Goal: Information Seeking & Learning: Learn about a topic

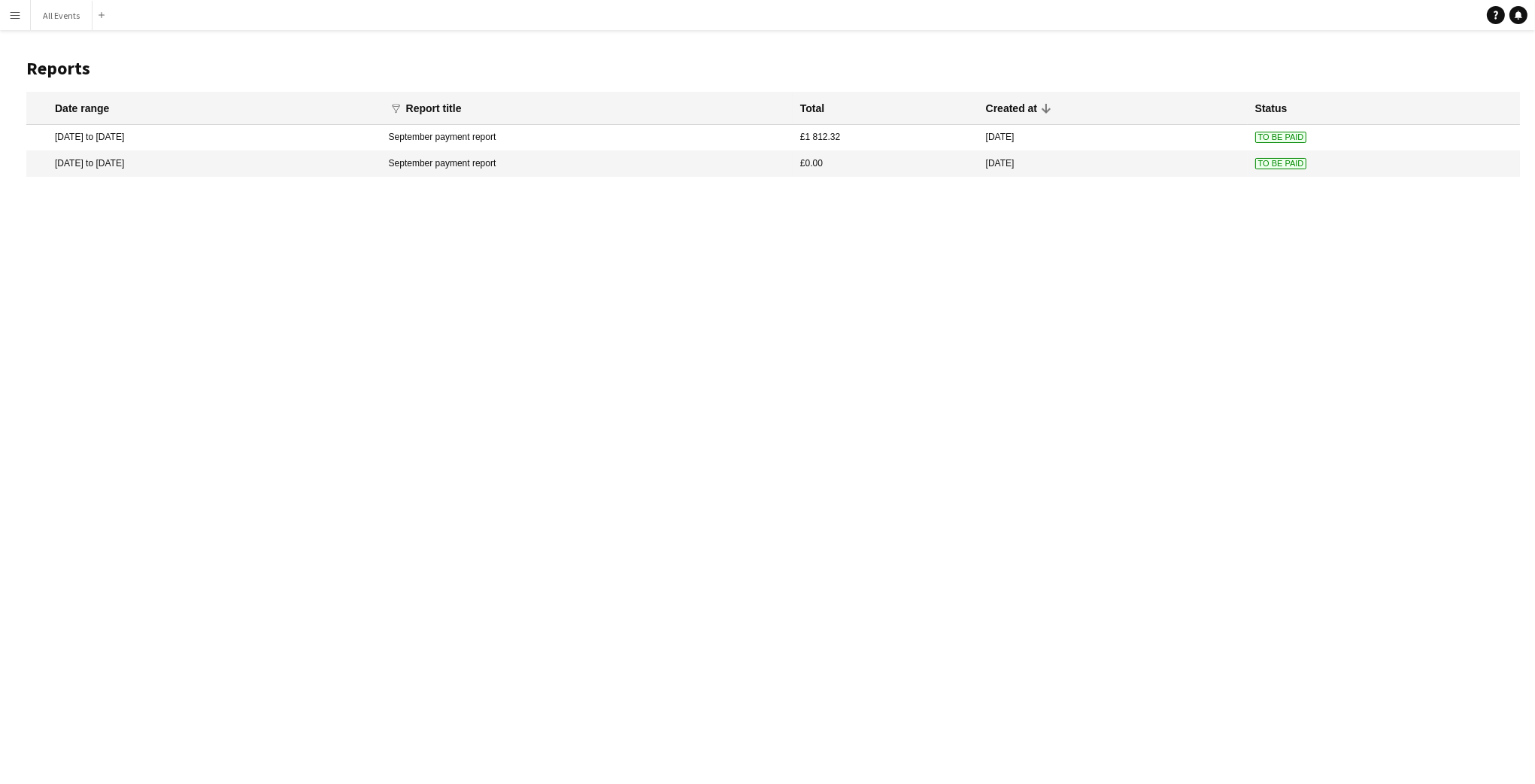
click at [15, 10] on app-icon "Menu" at bounding box center [15, 15] width 12 height 12
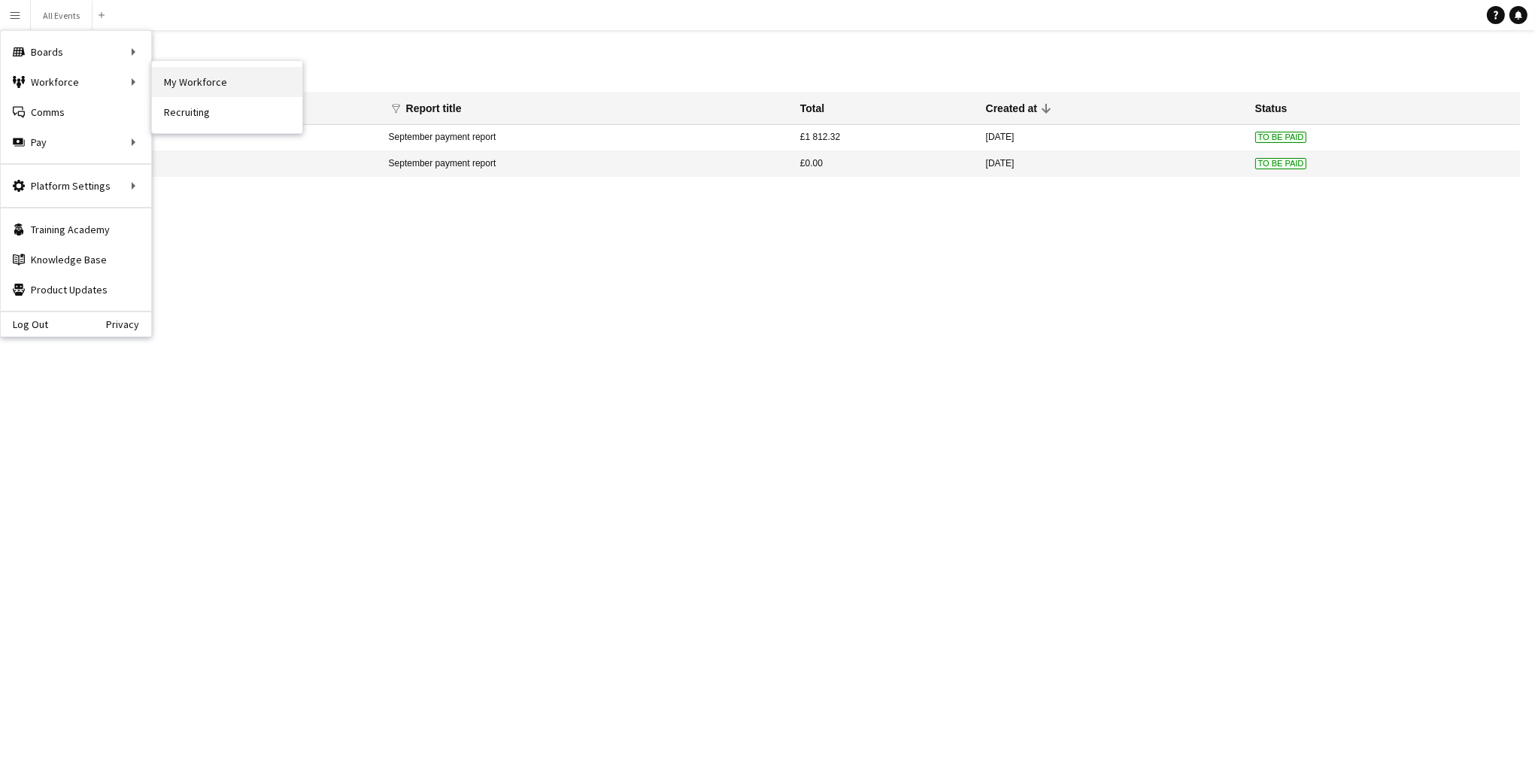
click at [171, 84] on link "My Workforce" at bounding box center [227, 81] width 150 height 30
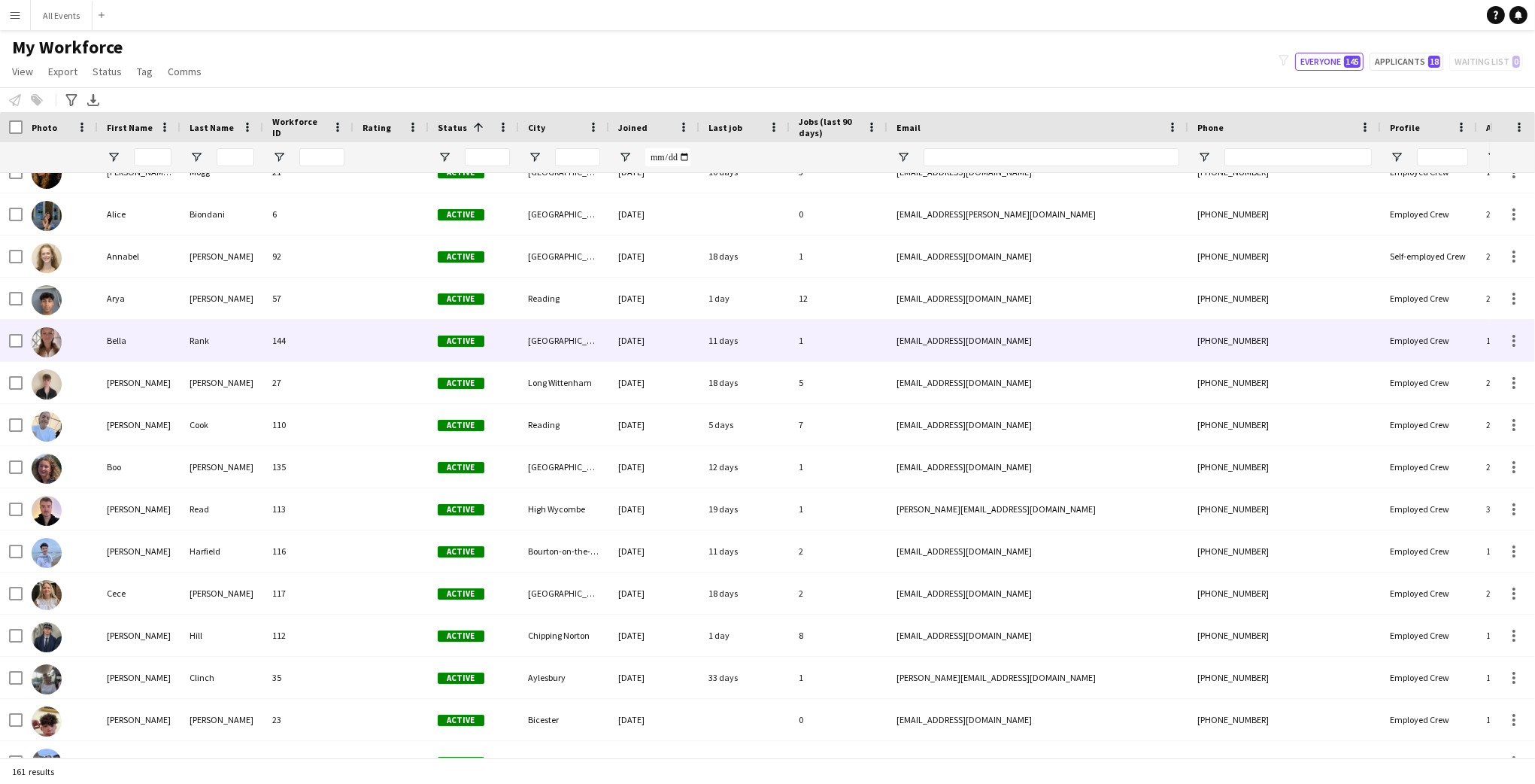
scroll to position [152, 0]
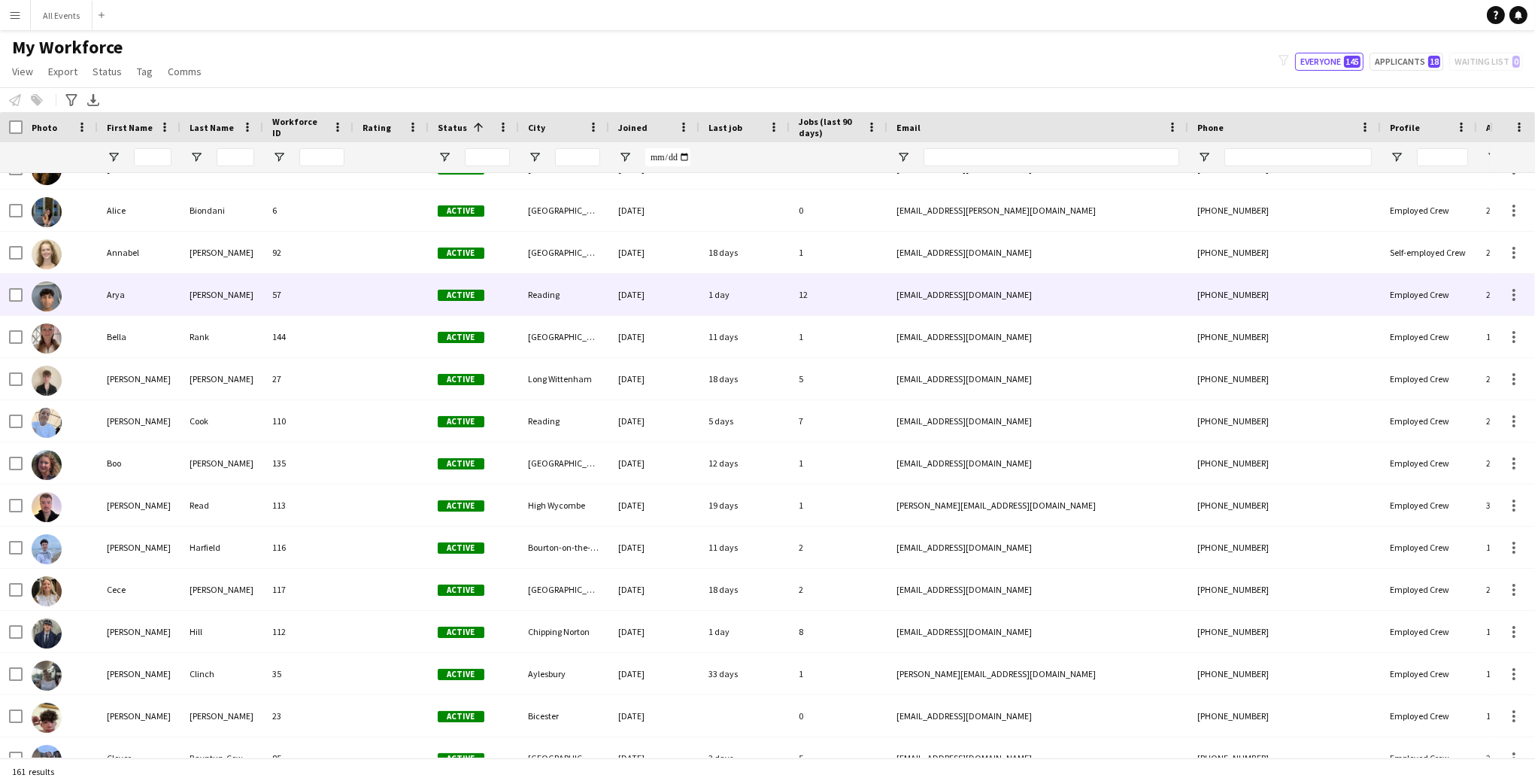
click at [237, 299] on div "Firake" at bounding box center [222, 294] width 83 height 41
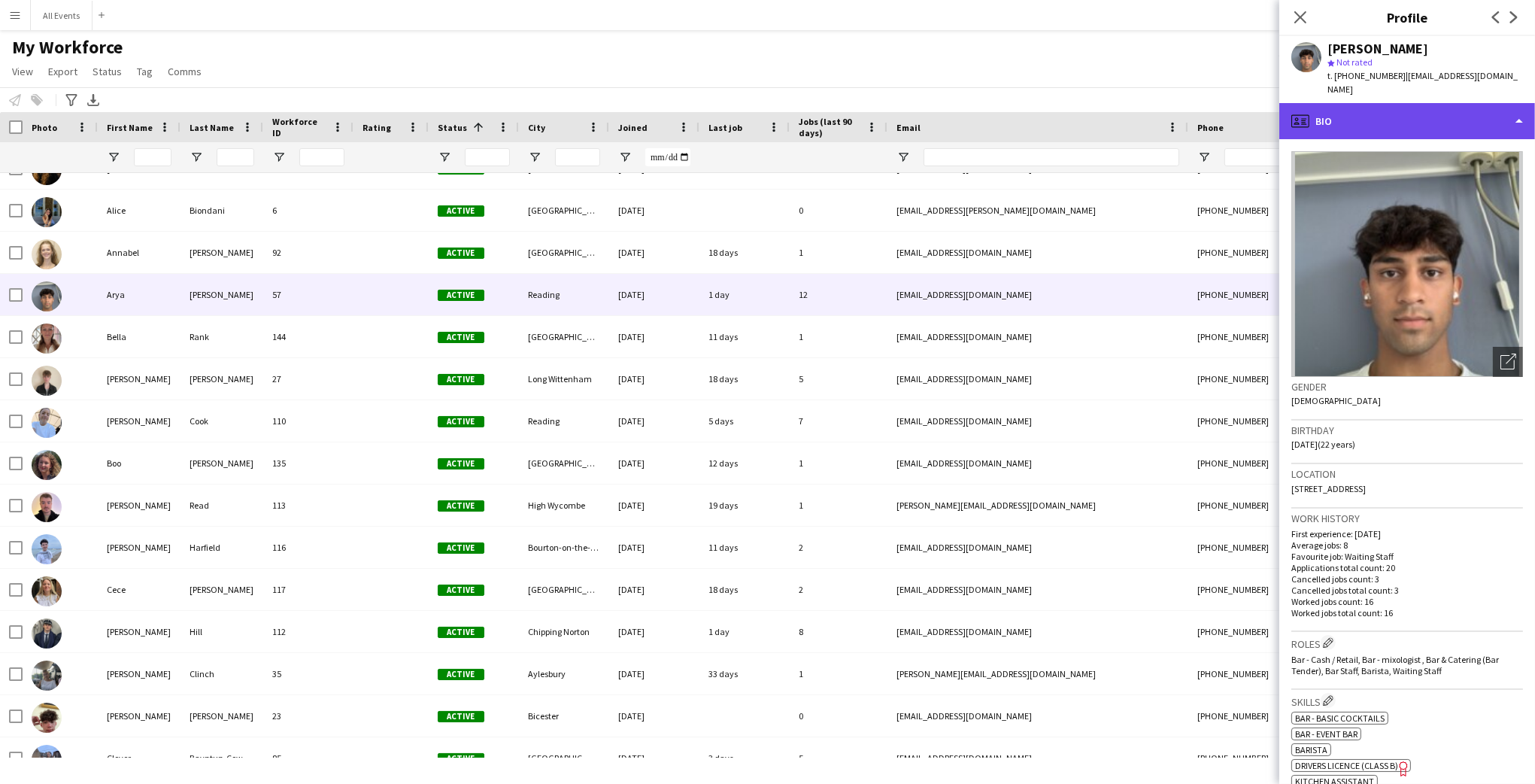
click at [1363, 111] on div "profile Bio" at bounding box center [1408, 121] width 256 height 36
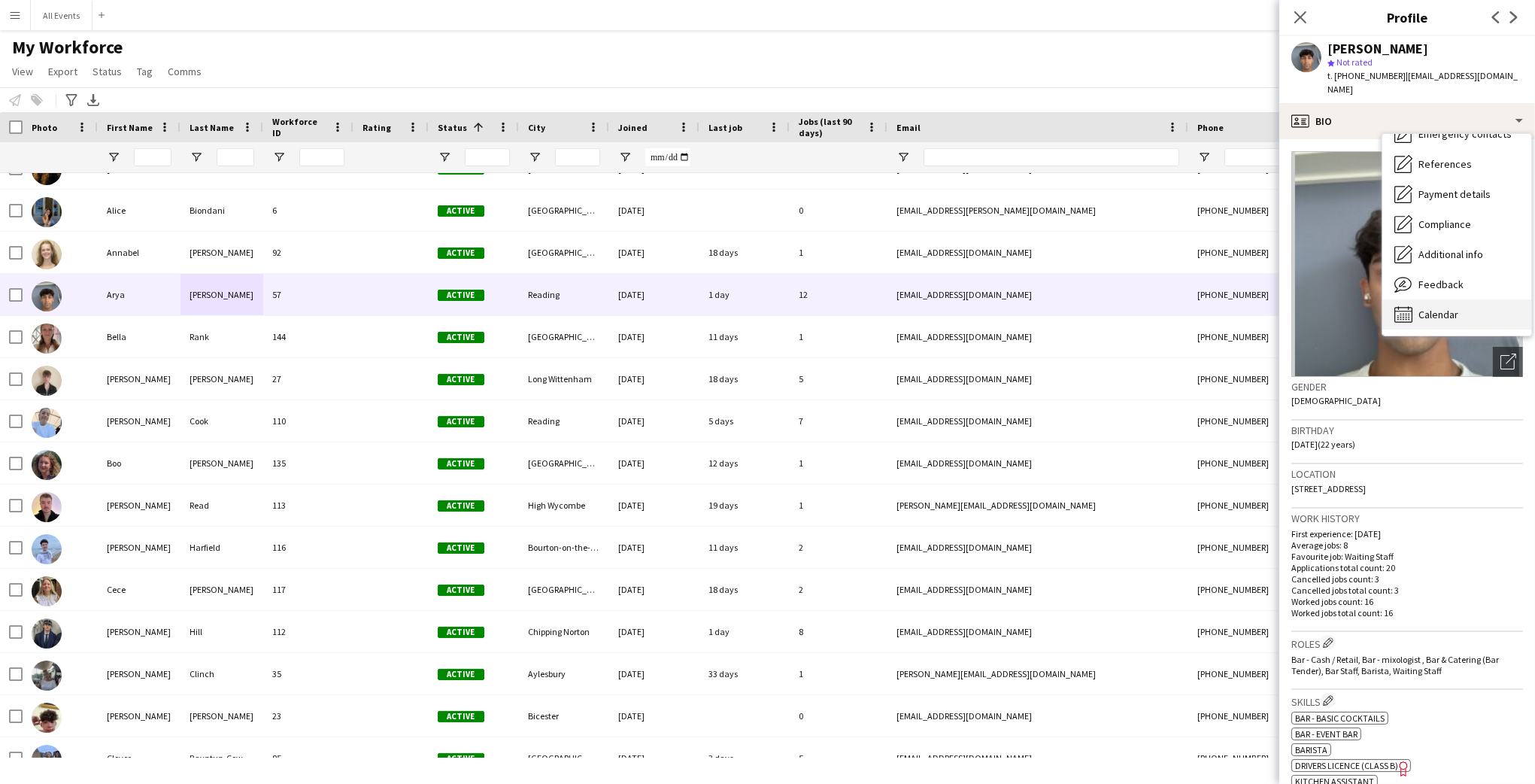
scroll to position [141, 0]
click at [1443, 308] on span "Calendar" at bounding box center [1439, 315] width 40 height 14
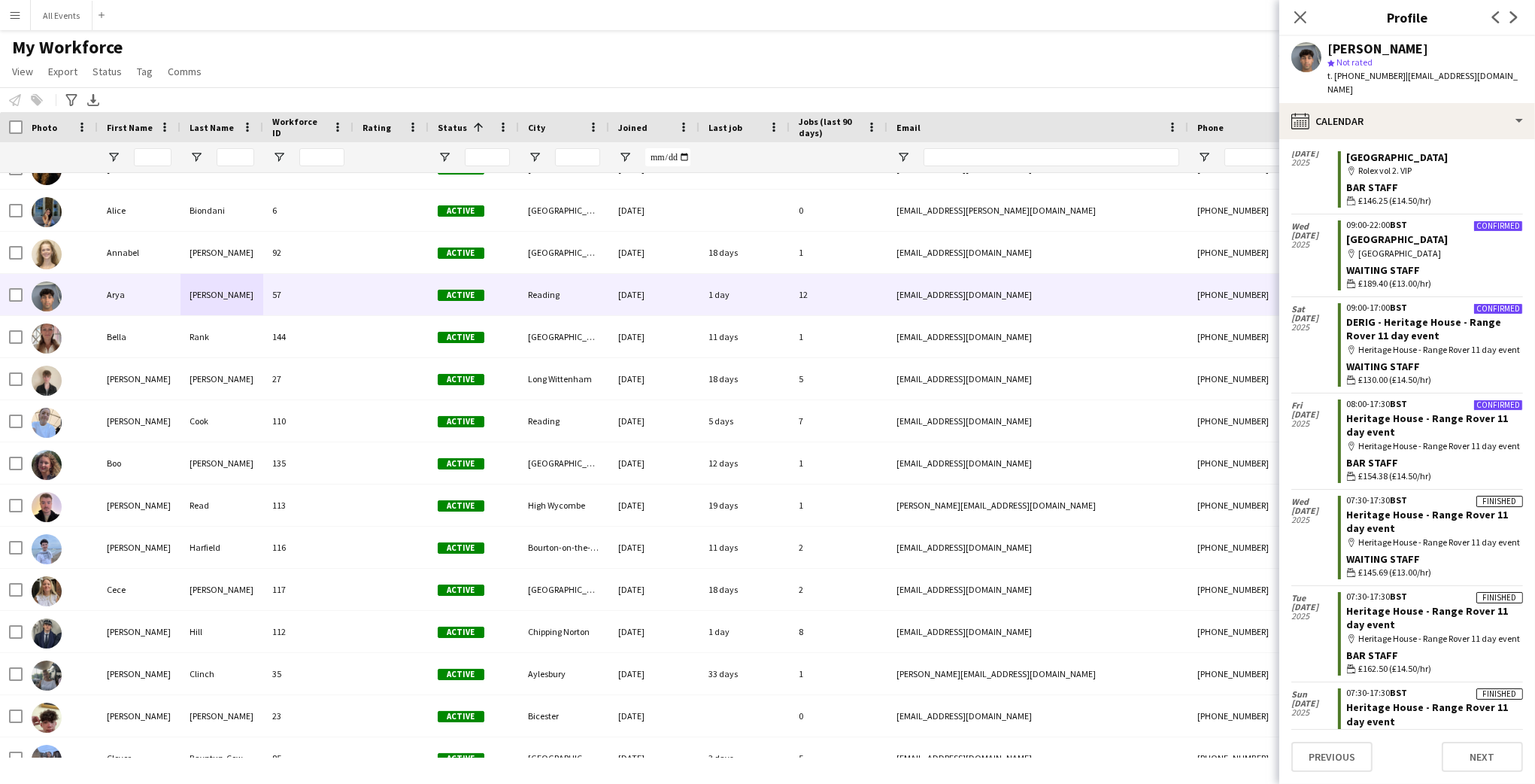
scroll to position [59, 0]
drag, startPoint x: 836, startPoint y: 57, endPoint x: 836, endPoint y: 67, distance: 10.0
click at [836, 57] on div "My Workforce View Views Default view New view Update view Delete view Edit name…" at bounding box center [767, 61] width 1535 height 51
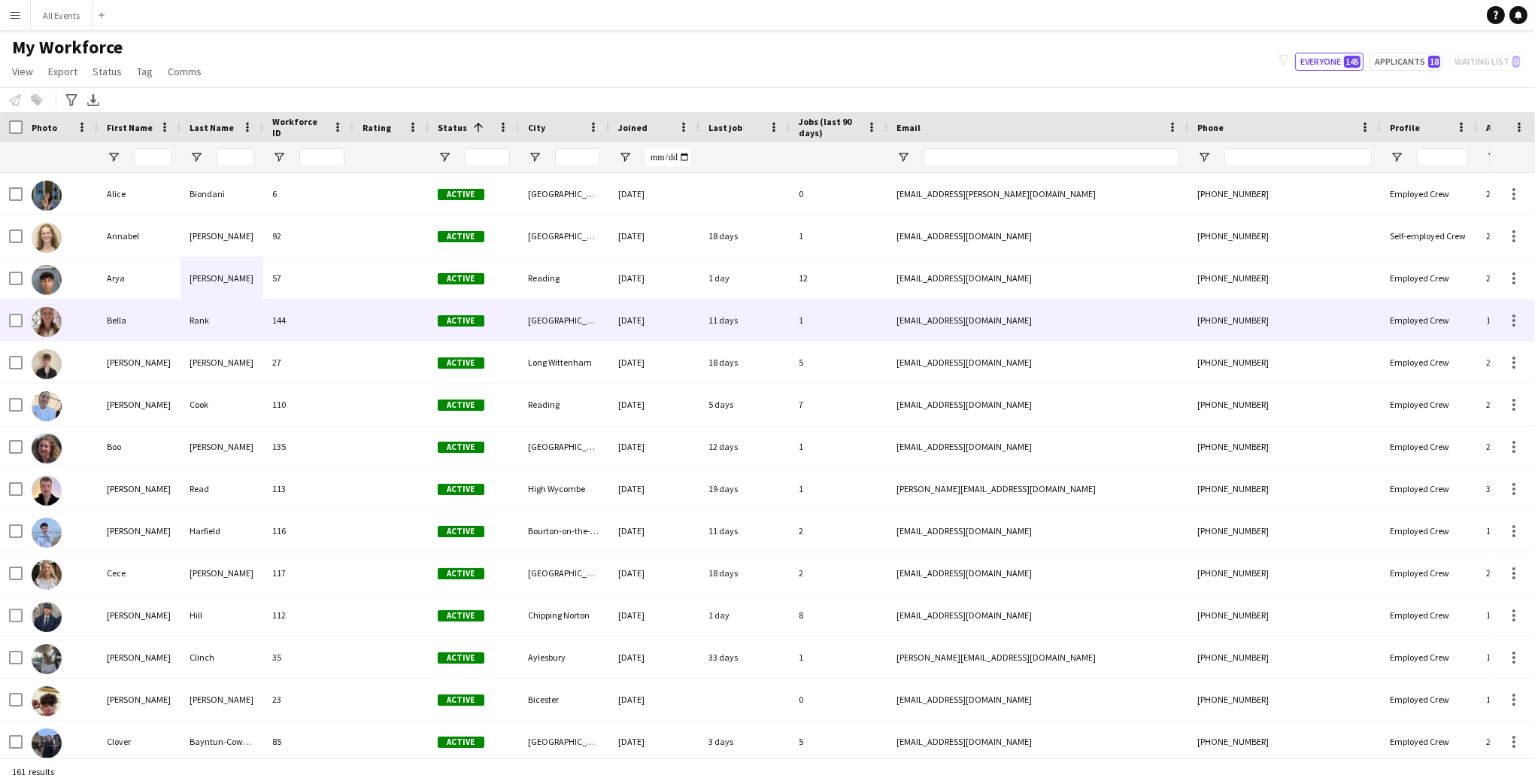
scroll to position [168, 0]
click at [227, 327] on div "Rank" at bounding box center [222, 320] width 83 height 41
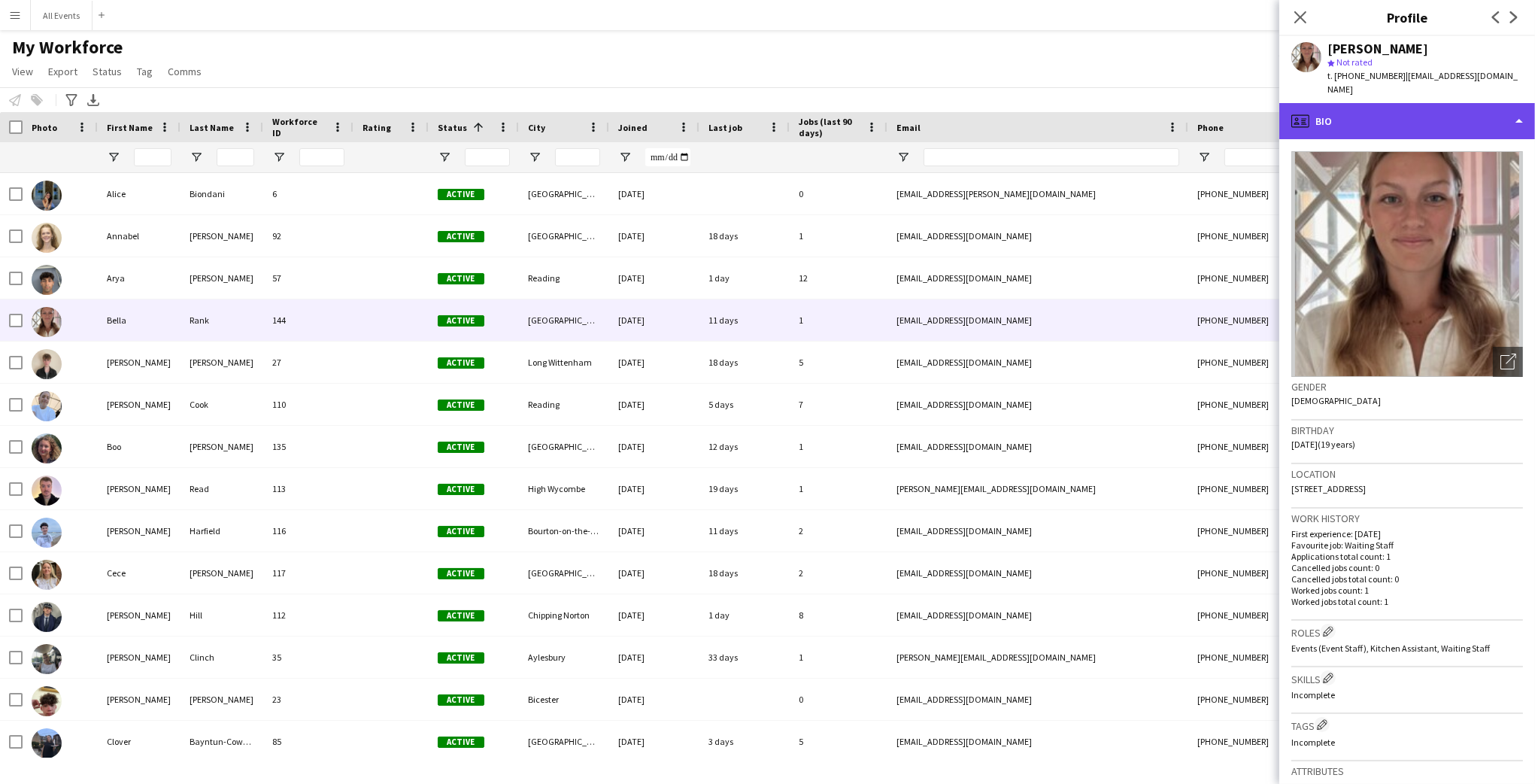
click at [1390, 111] on div "profile Bio" at bounding box center [1408, 121] width 256 height 36
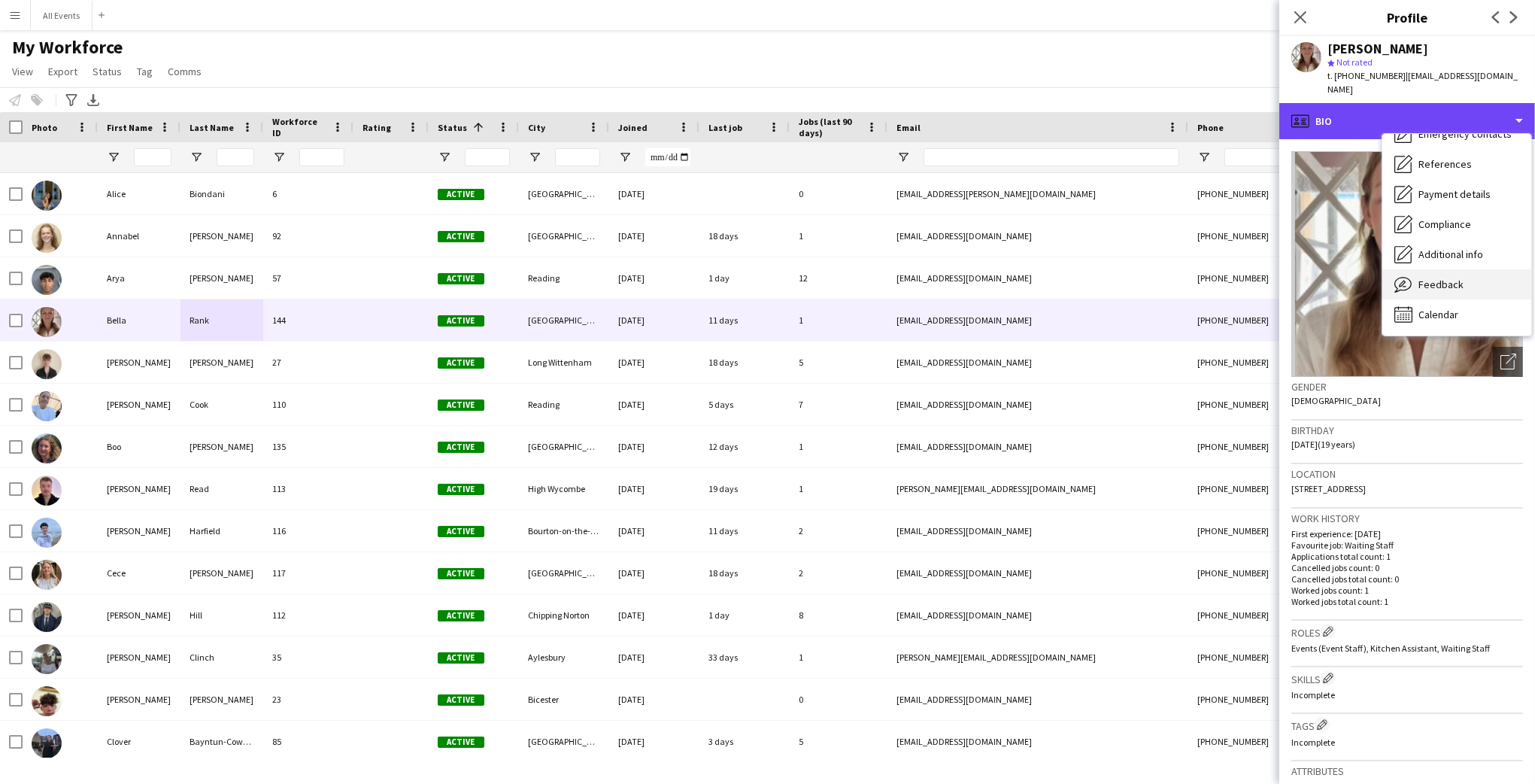
scroll to position [141, 0]
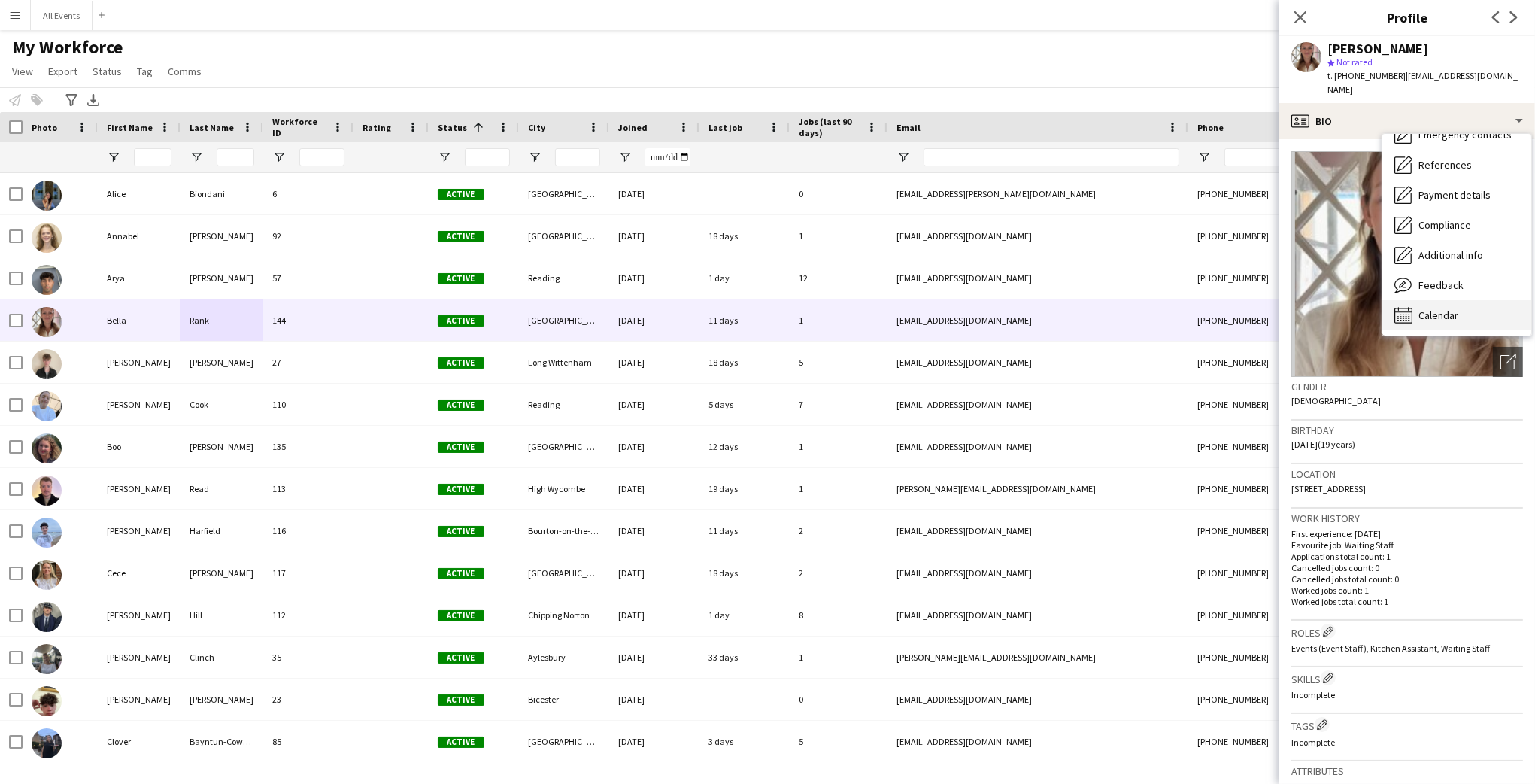
click at [1451, 308] on span "Calendar" at bounding box center [1439, 315] width 40 height 14
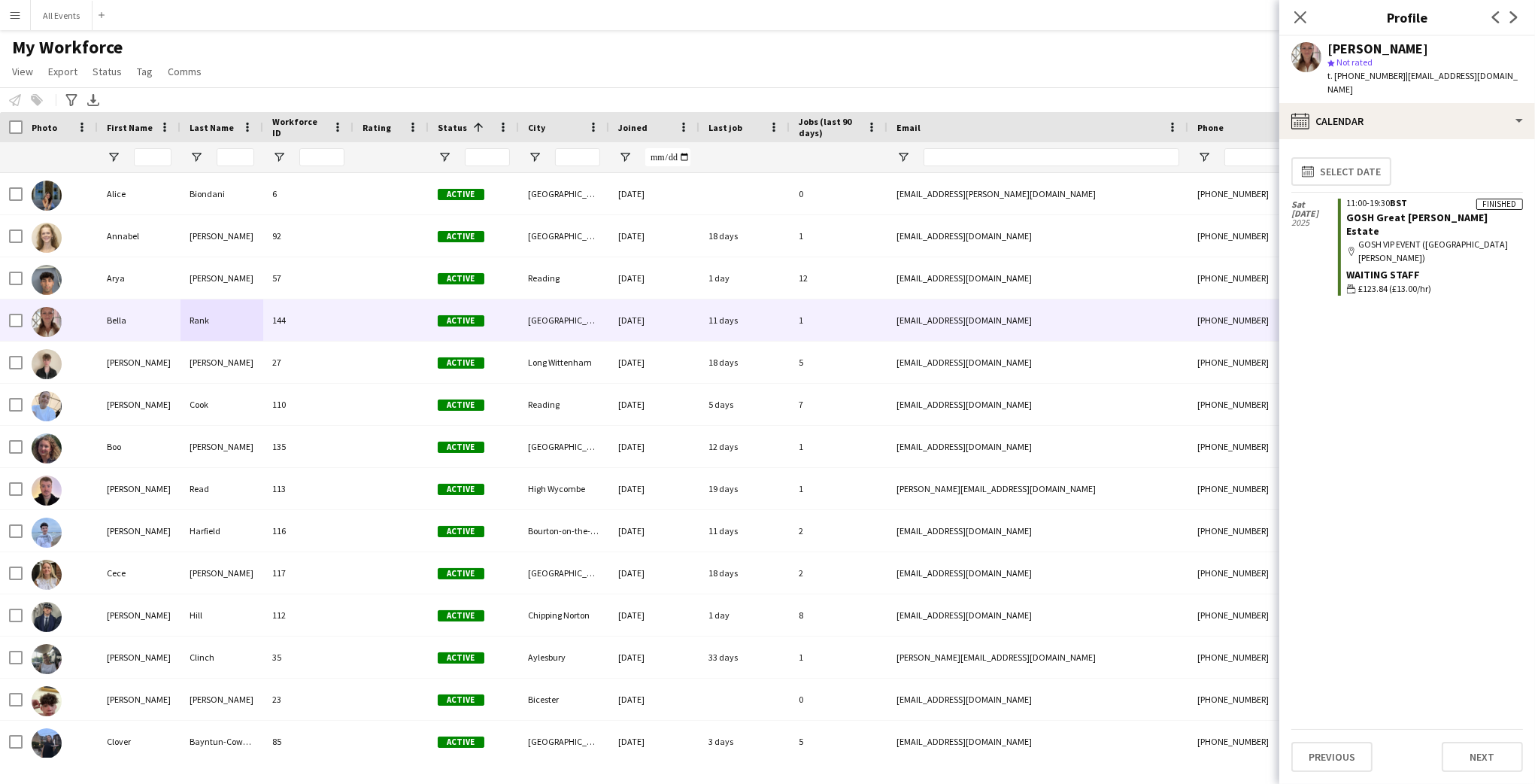
click at [953, 89] on div "Notify workforce Add to tag Select at least one crew to tag him or her. Advance…" at bounding box center [767, 99] width 1535 height 25
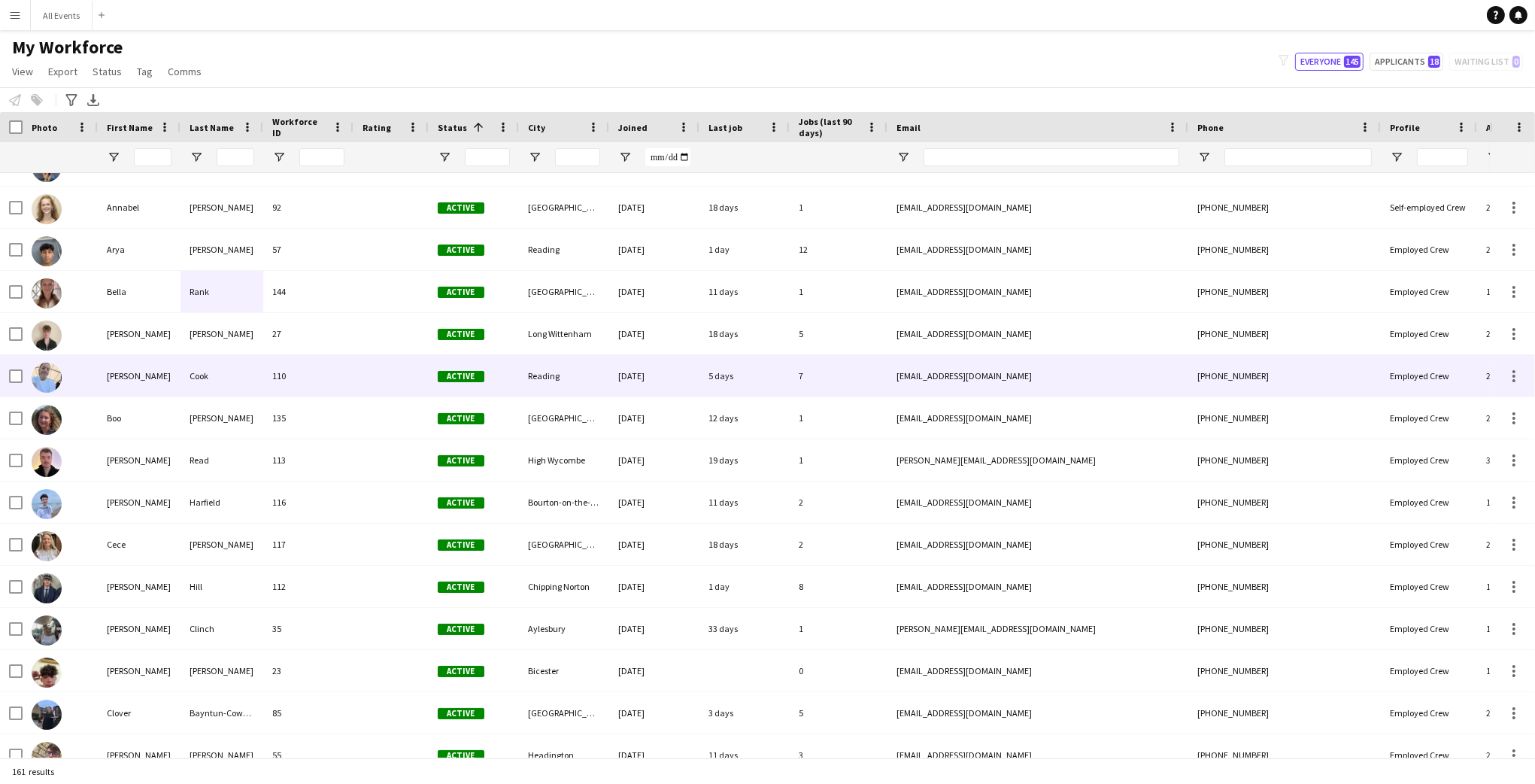
scroll to position [0, 0]
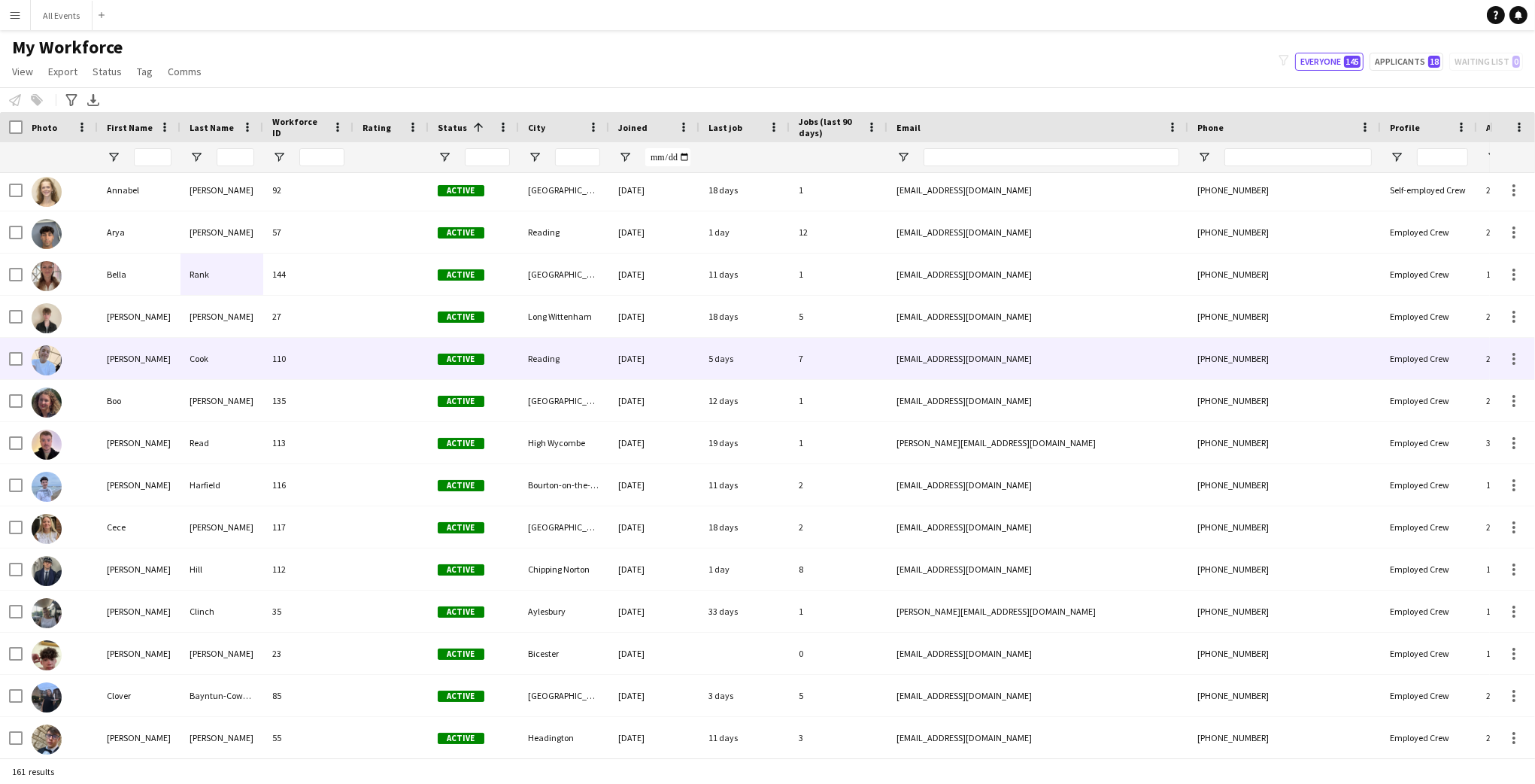
click at [309, 363] on div "110" at bounding box center [309, 358] width 90 height 41
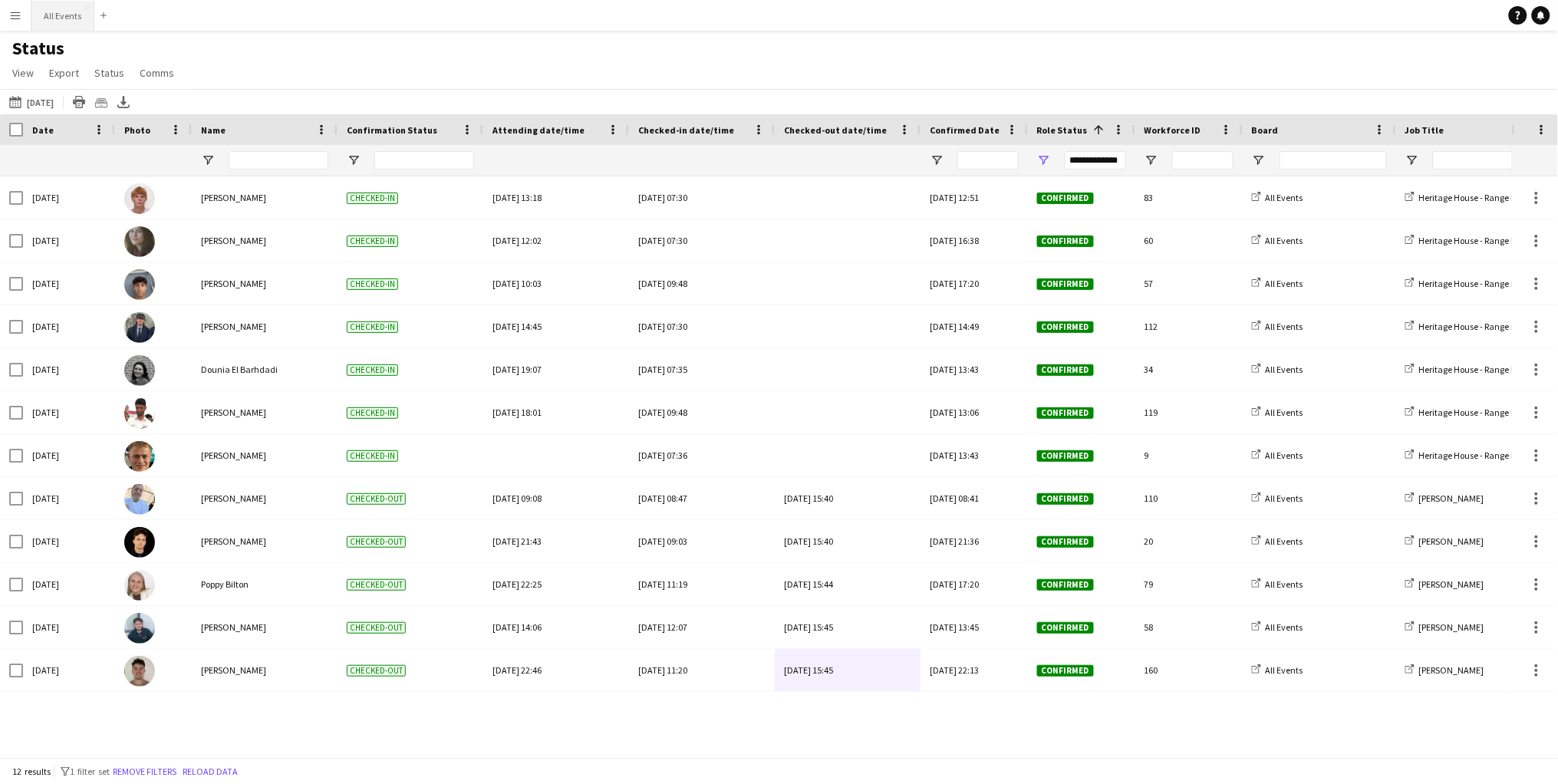
click at [53, 12] on button "All Events Close" at bounding box center [63, 16] width 63 height 30
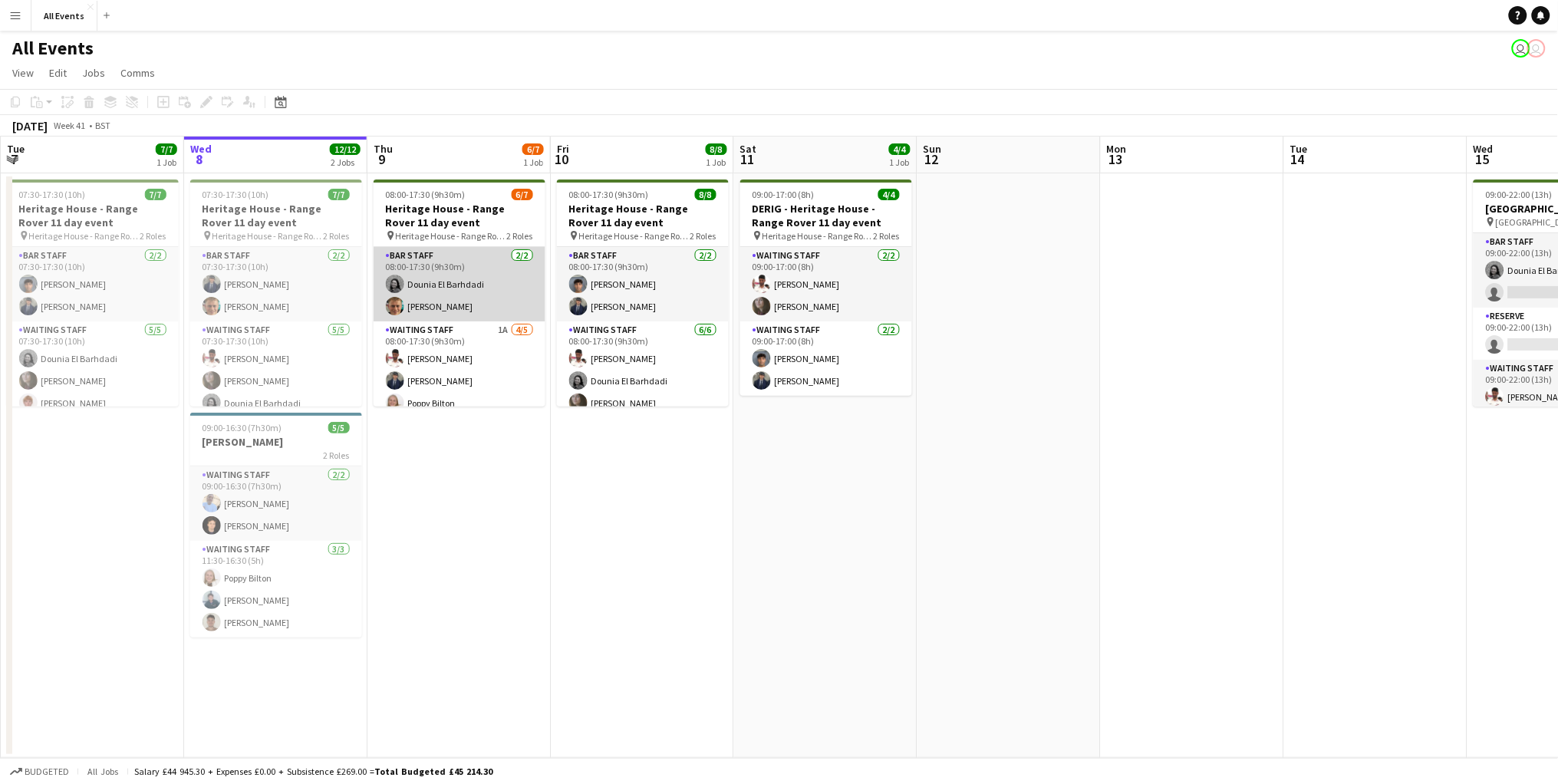
scroll to position [55, 0]
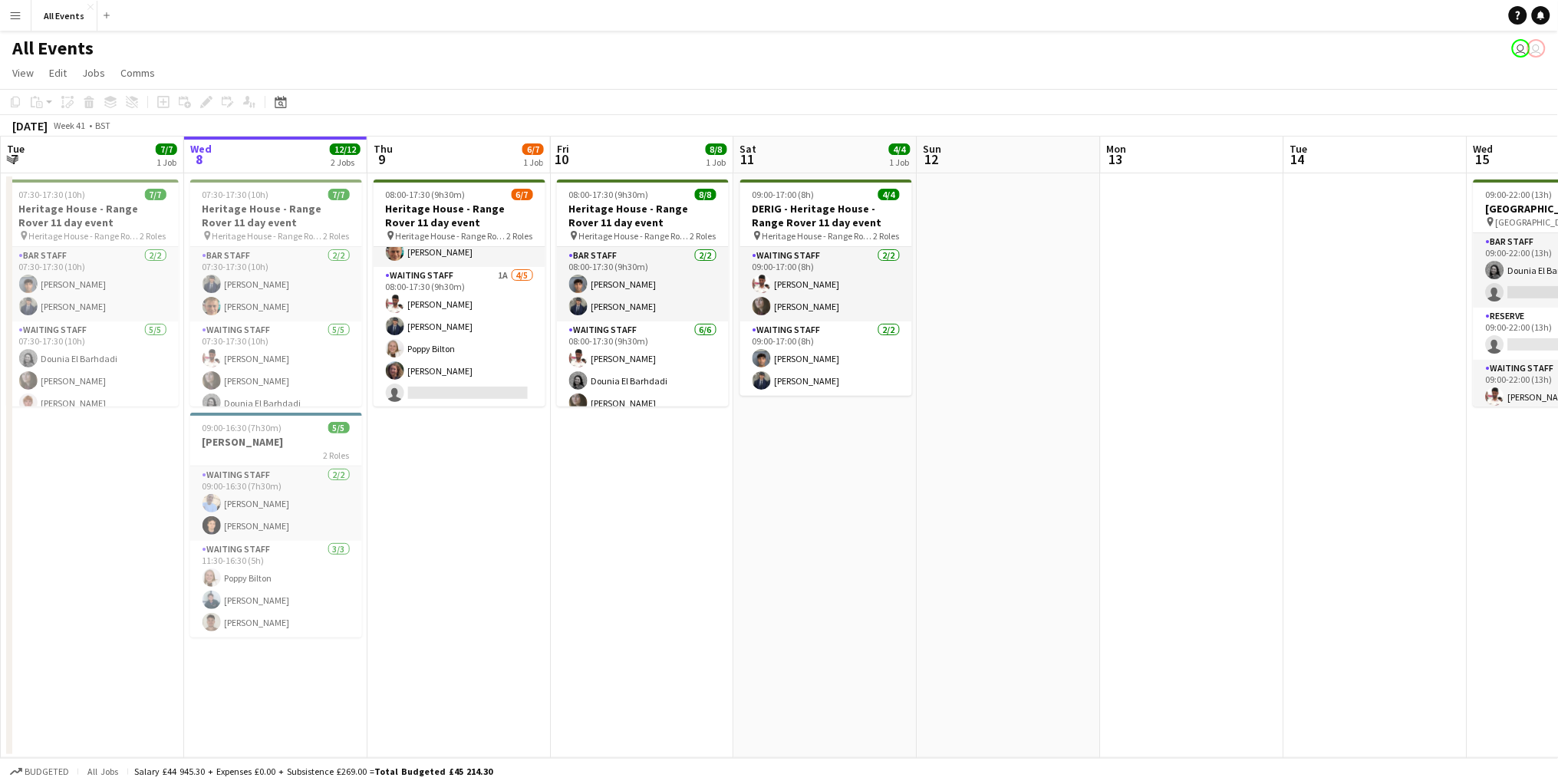
click at [23, 19] on button "Menu" at bounding box center [15, 15] width 30 height 30
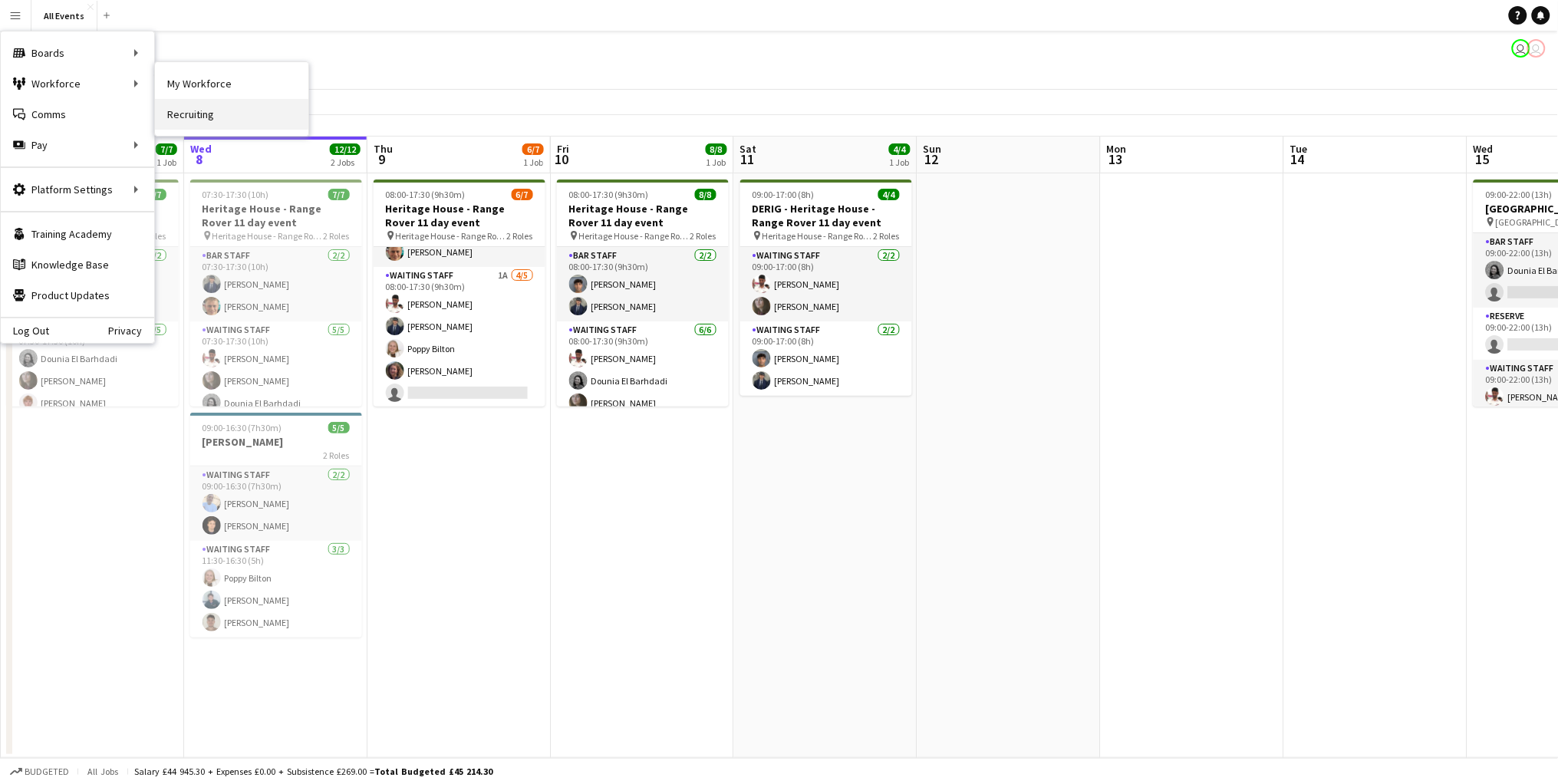
click at [184, 119] on link "Recruiting" at bounding box center [232, 114] width 153 height 30
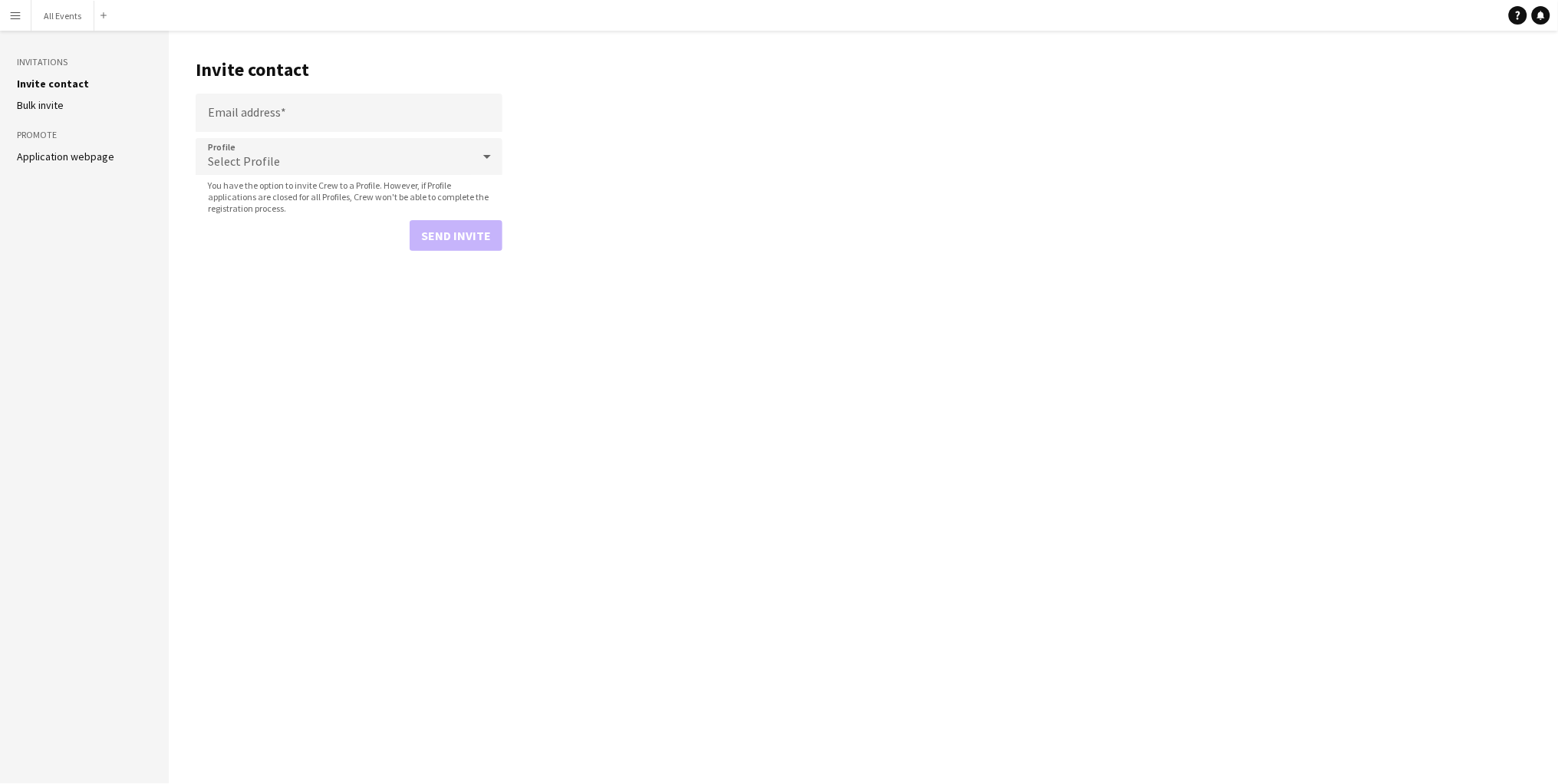
click at [83, 154] on link "Application webpage" at bounding box center [65, 157] width 97 height 14
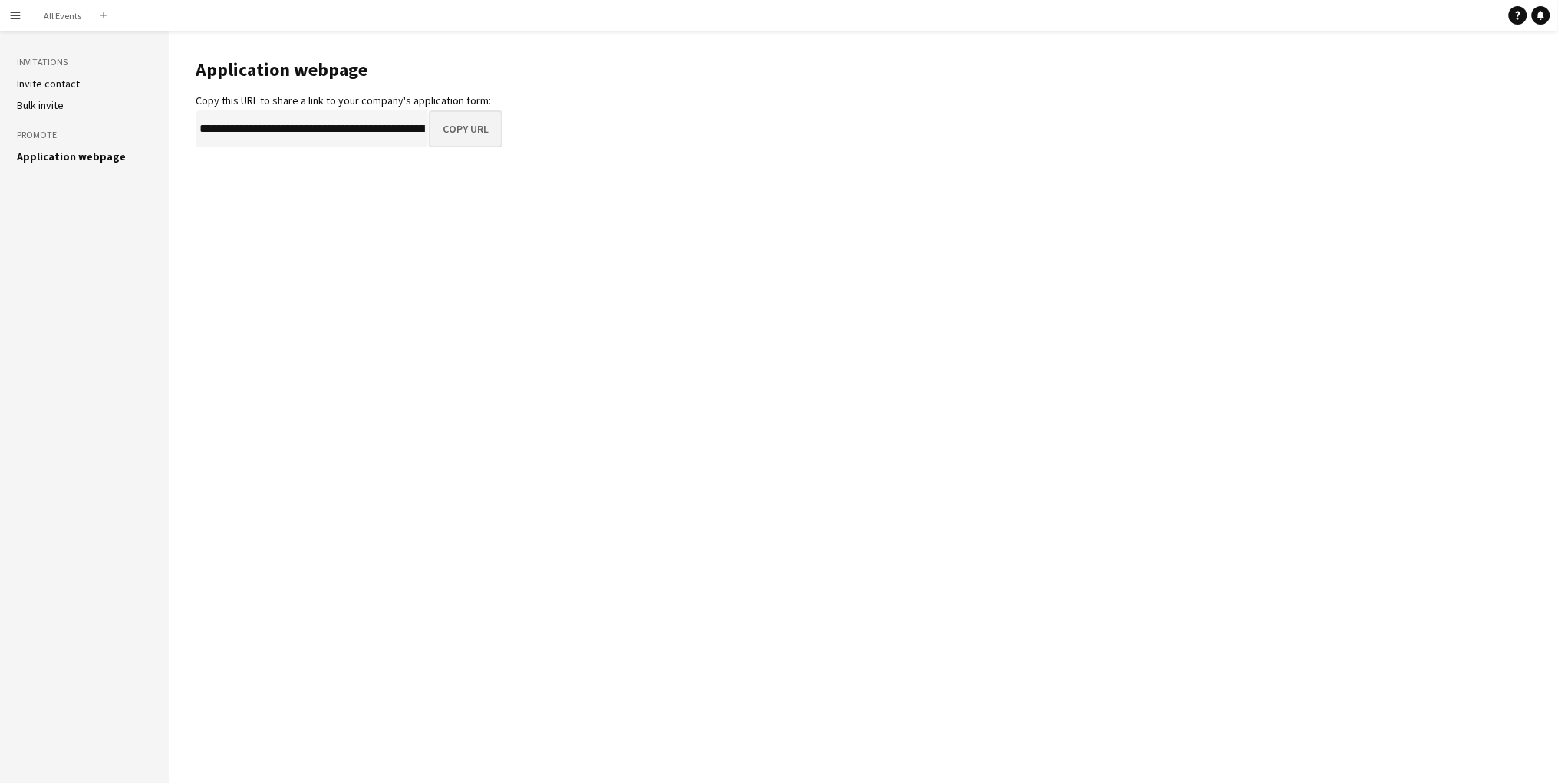
click at [470, 126] on button "Copy URL" at bounding box center [466, 129] width 74 height 37
click at [64, 18] on button "All Events Close" at bounding box center [63, 16] width 63 height 30
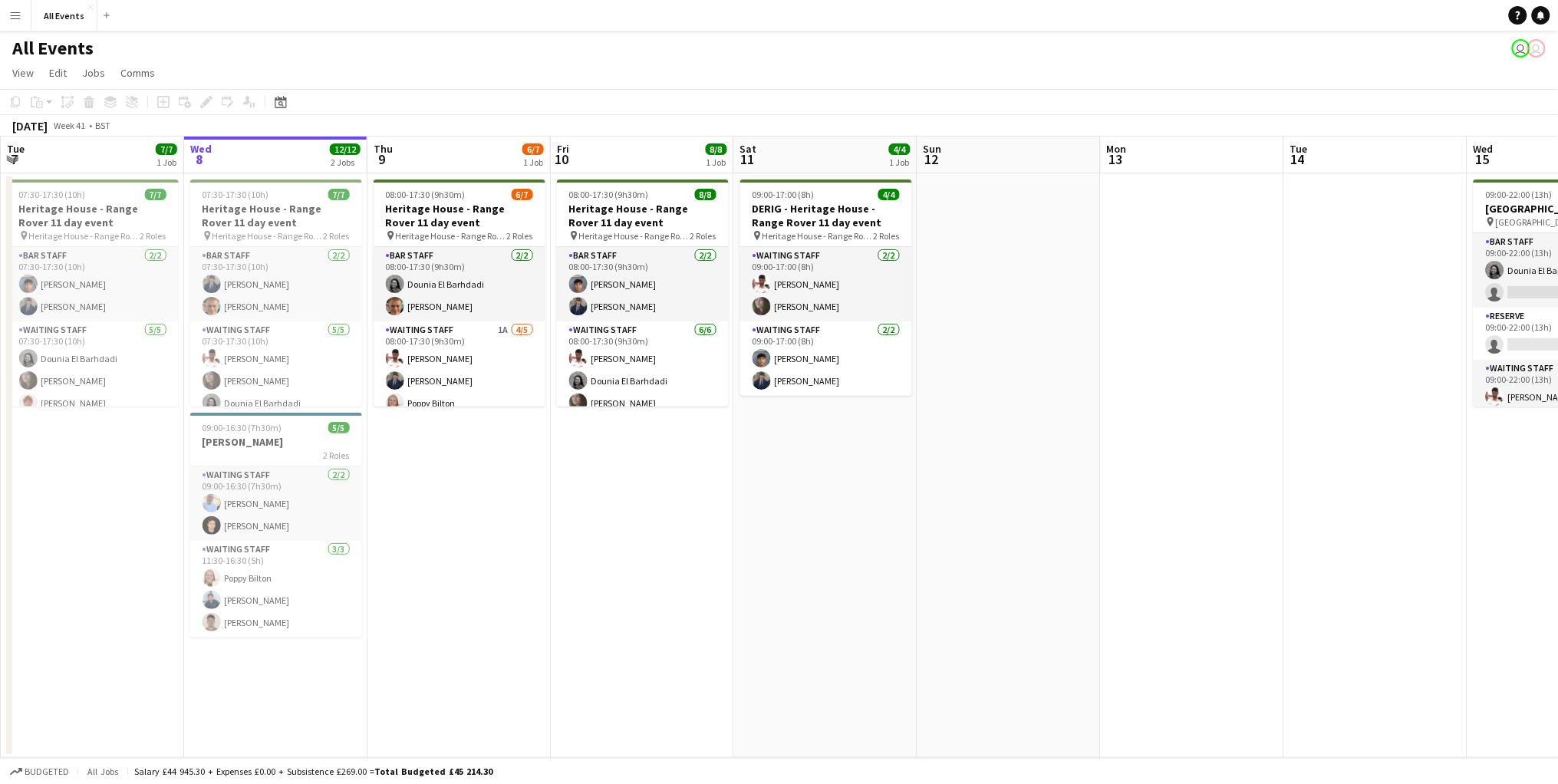
click at [21, 22] on button "Menu" at bounding box center [15, 15] width 30 height 30
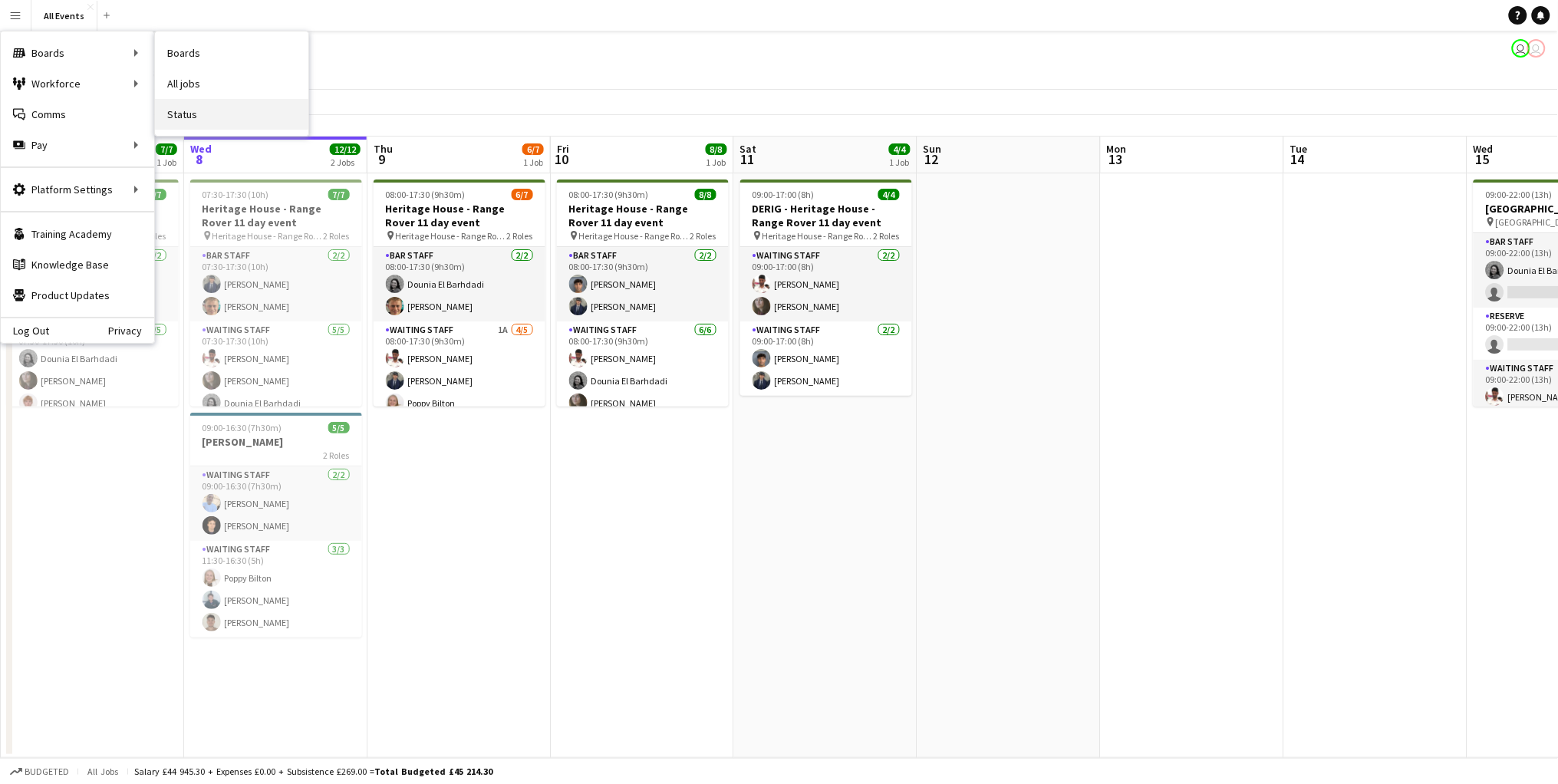
click at [203, 111] on link "Status" at bounding box center [232, 114] width 153 height 30
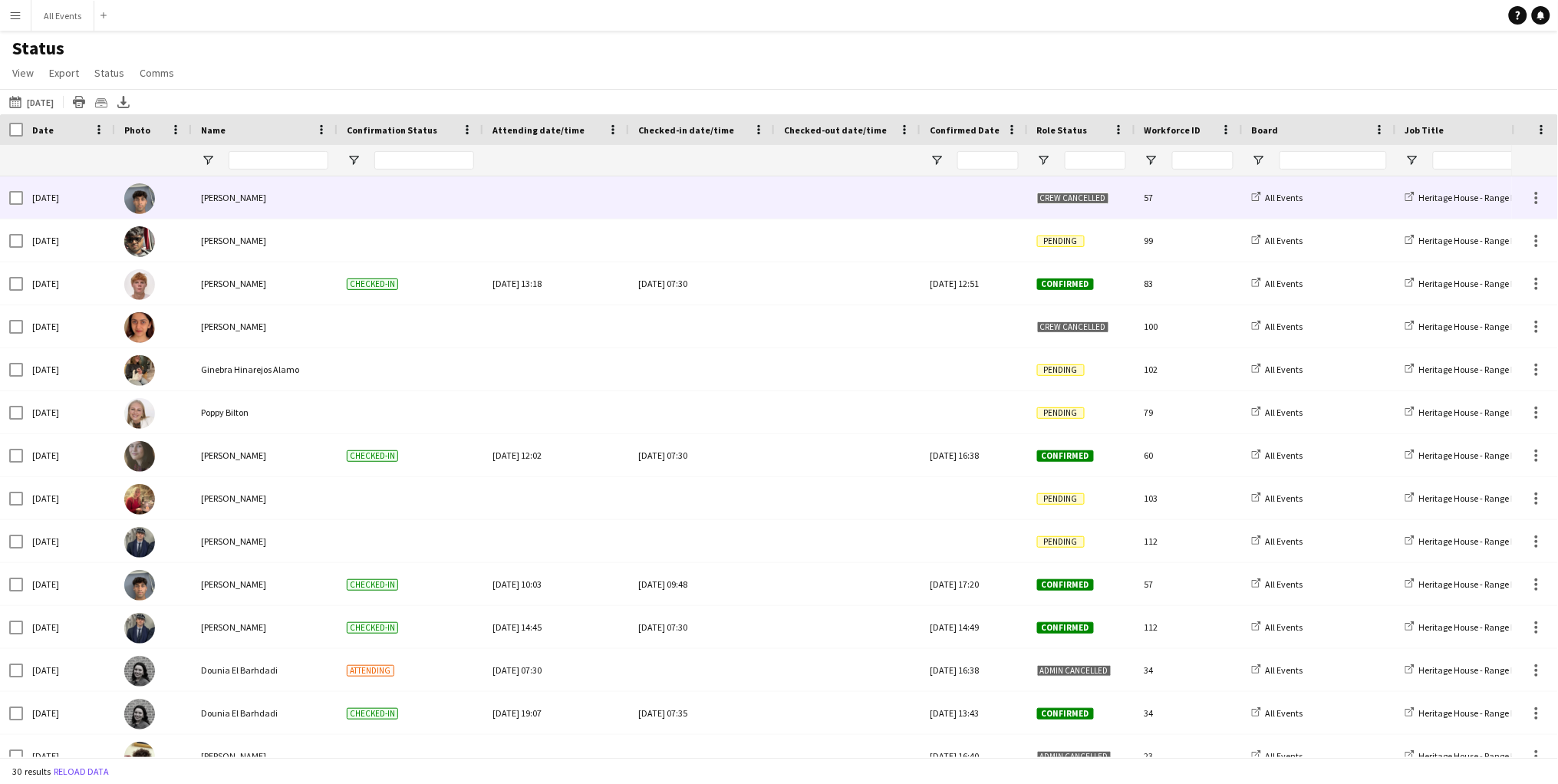
type input "**********"
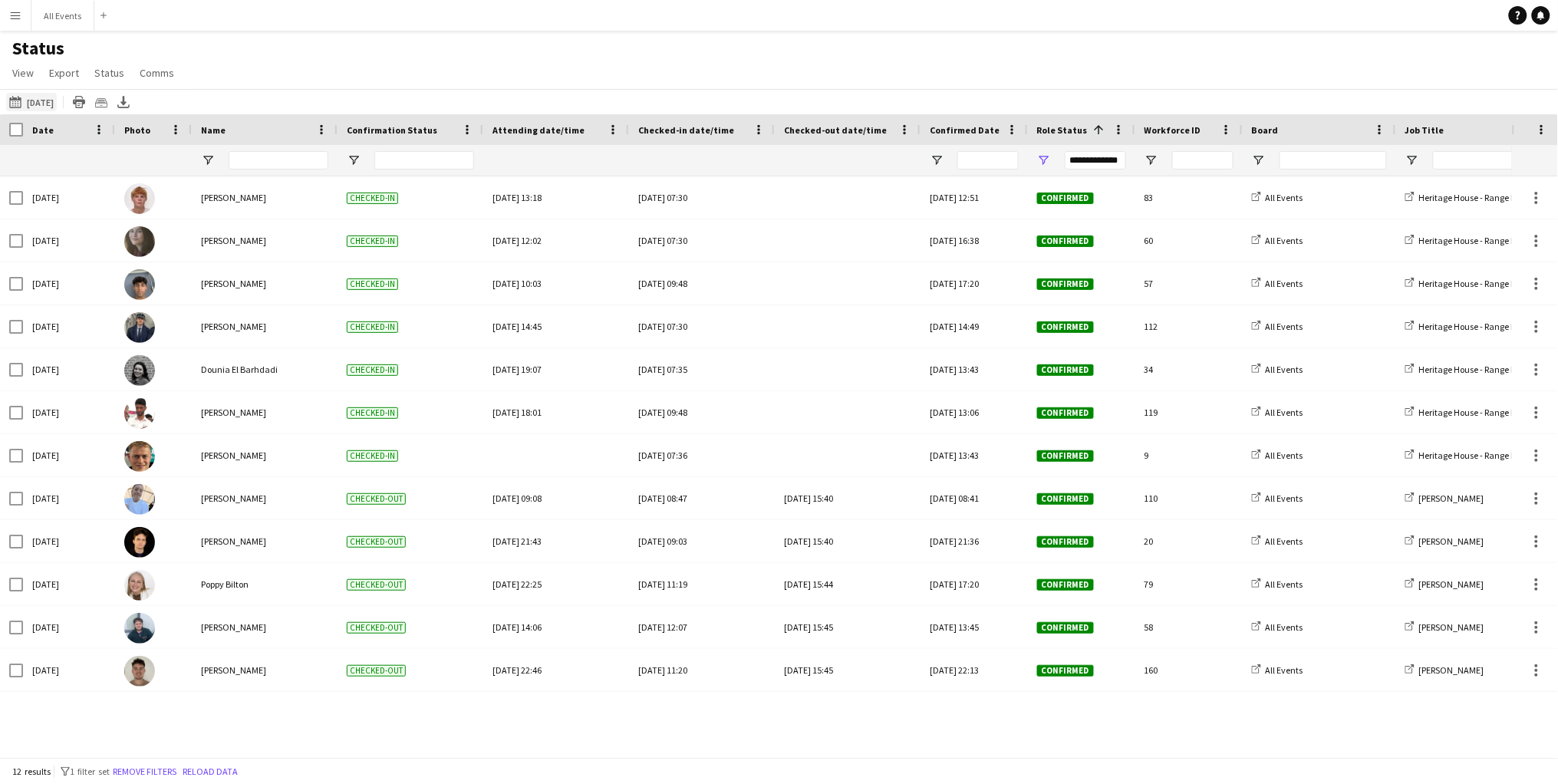
click at [24, 100] on app-icon "[DATE]" at bounding box center [18, 102] width 17 height 12
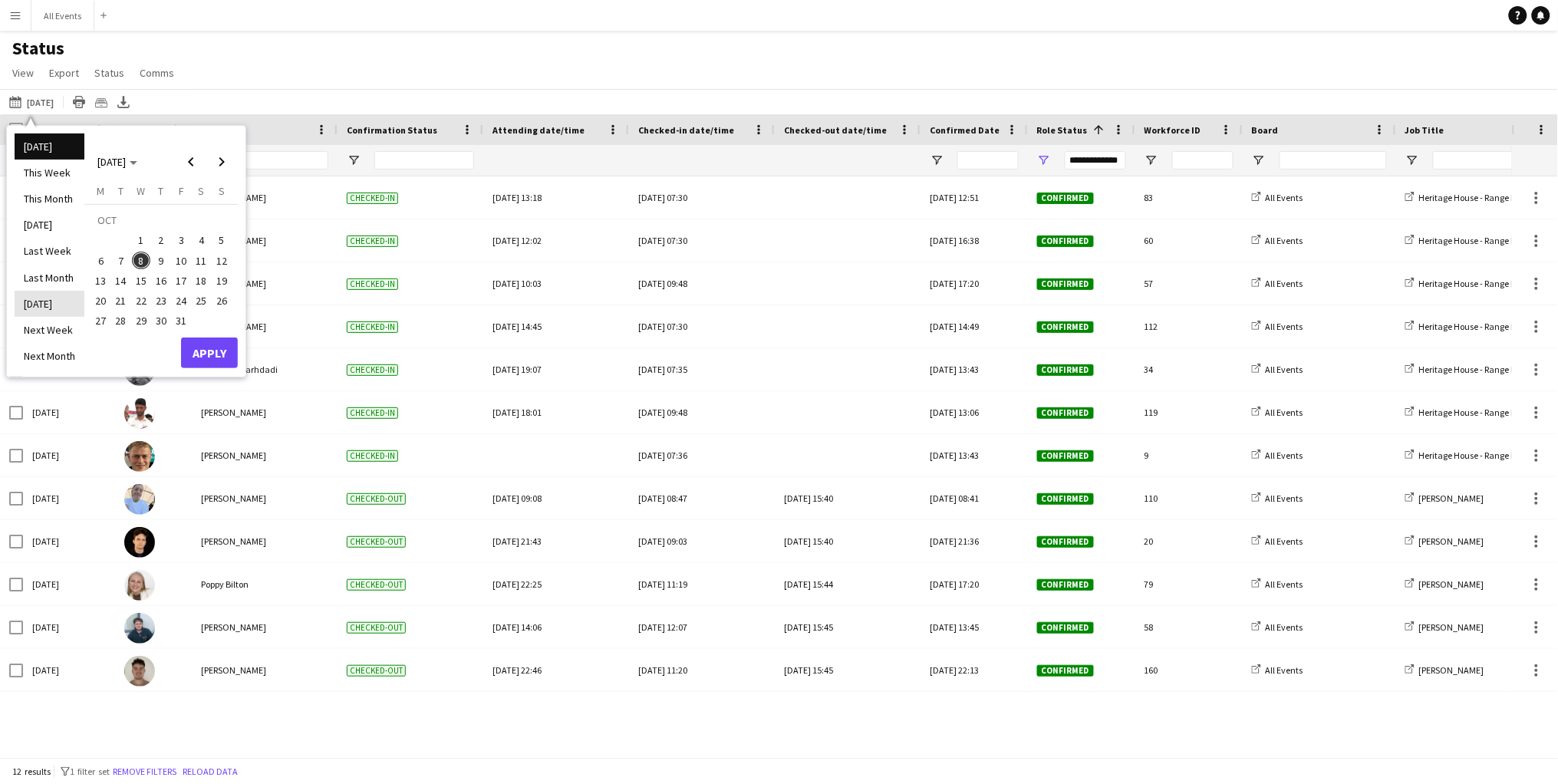
click at [61, 294] on li "[DATE]" at bounding box center [50, 304] width 70 height 26
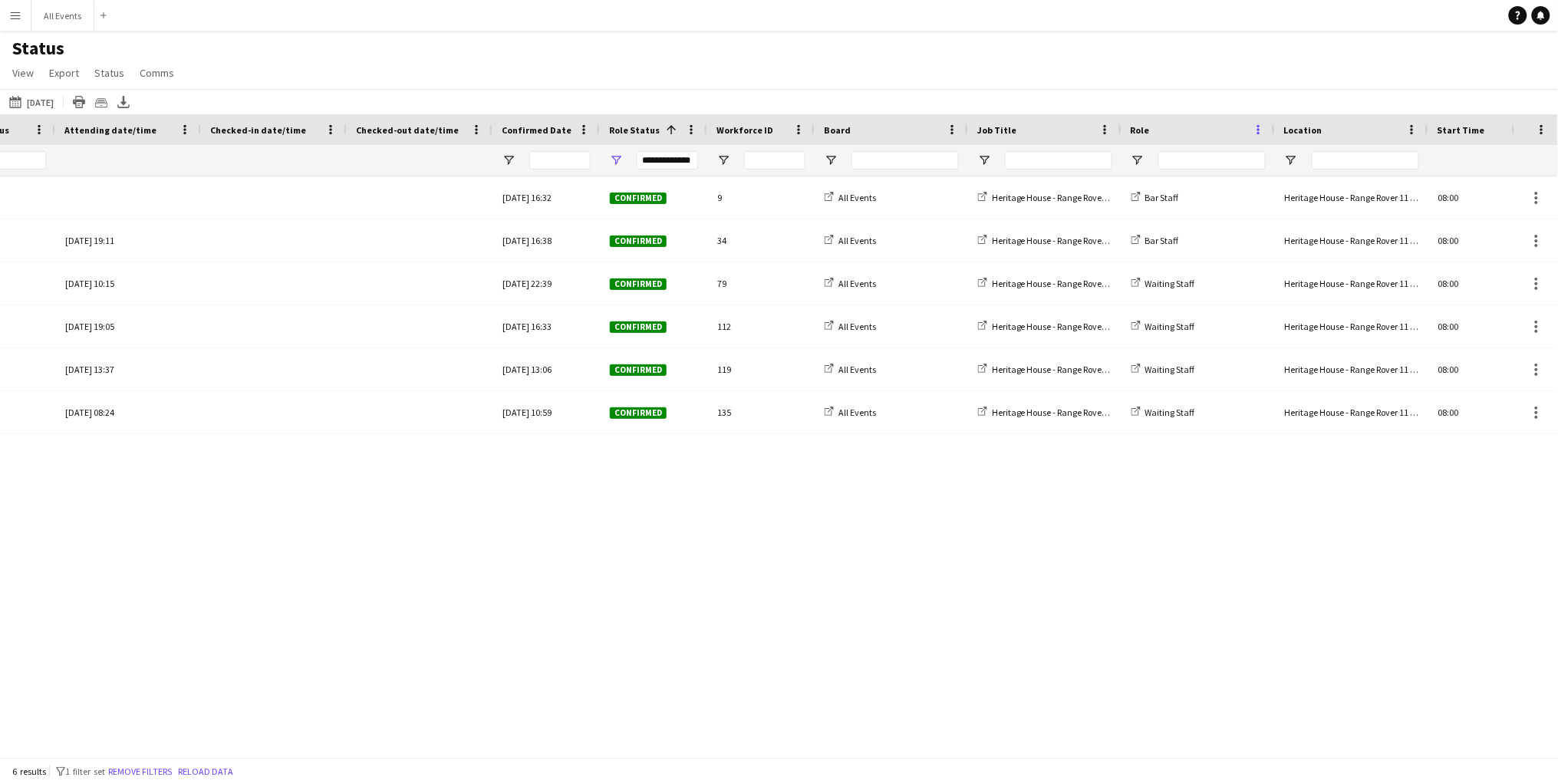
click at [1260, 132] on span at bounding box center [1259, 130] width 14 height 14
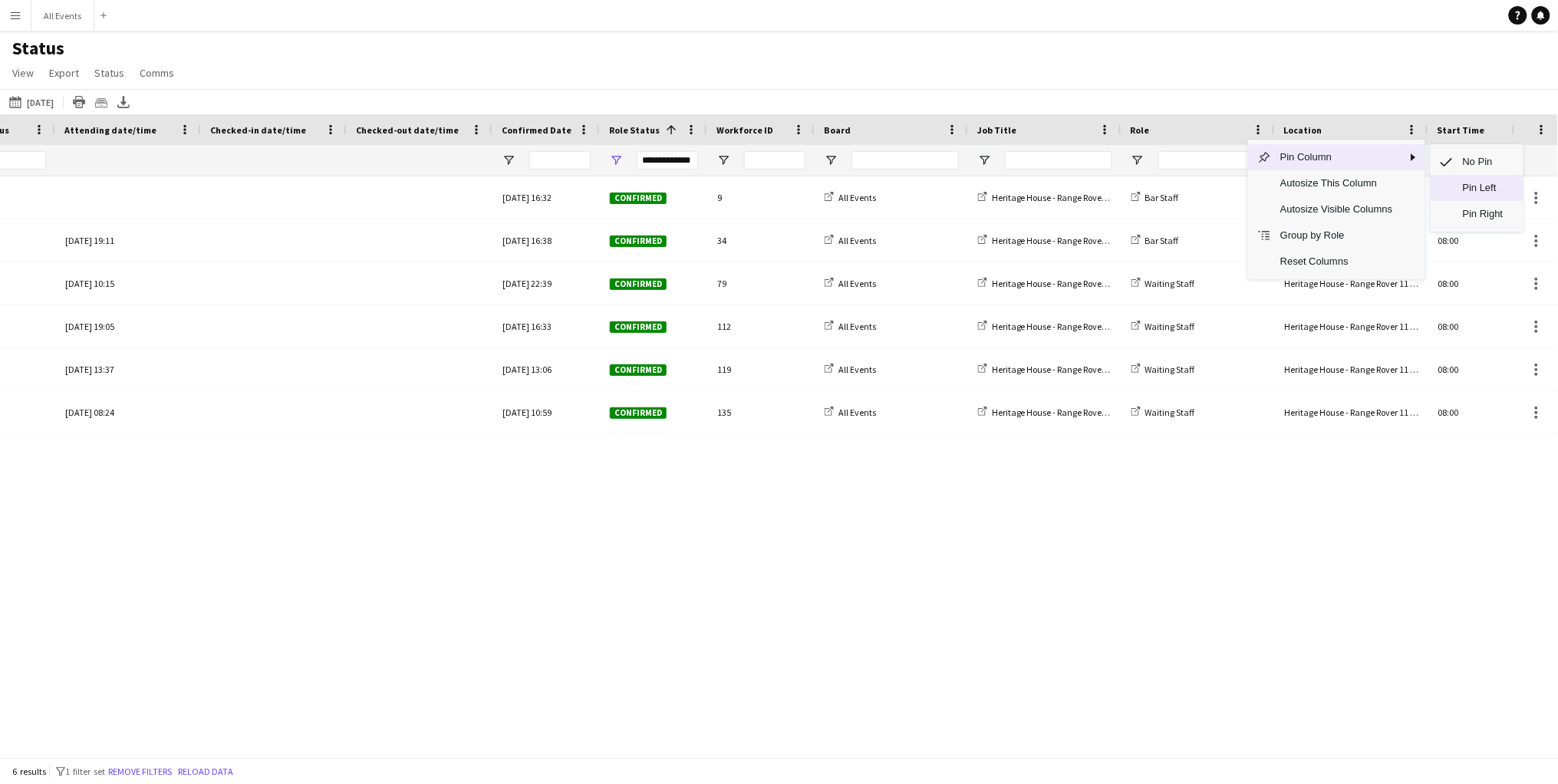
click at [1405, 187] on span "Pin Left" at bounding box center [1485, 188] width 61 height 26
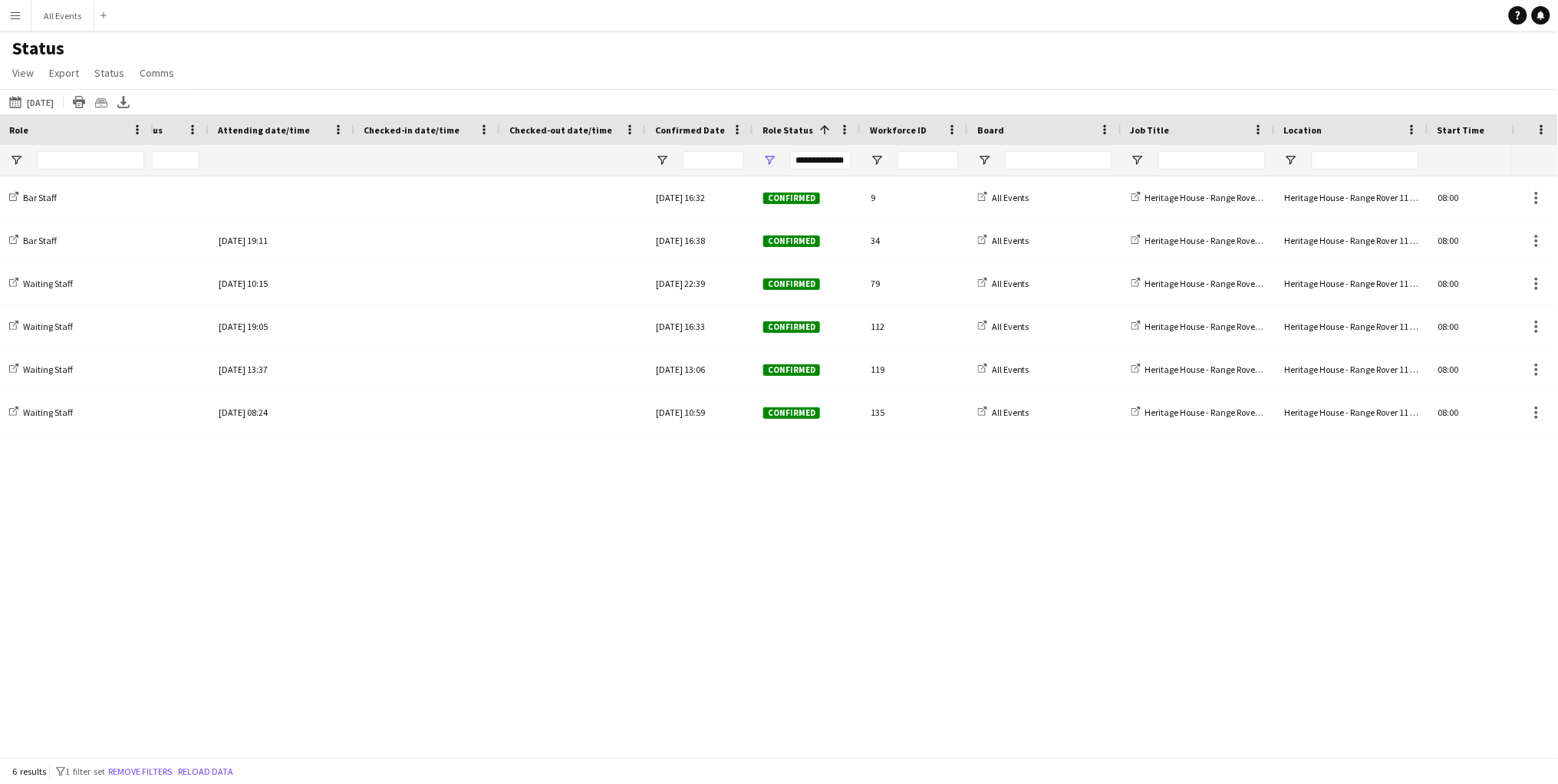
scroll to position [0, 426]
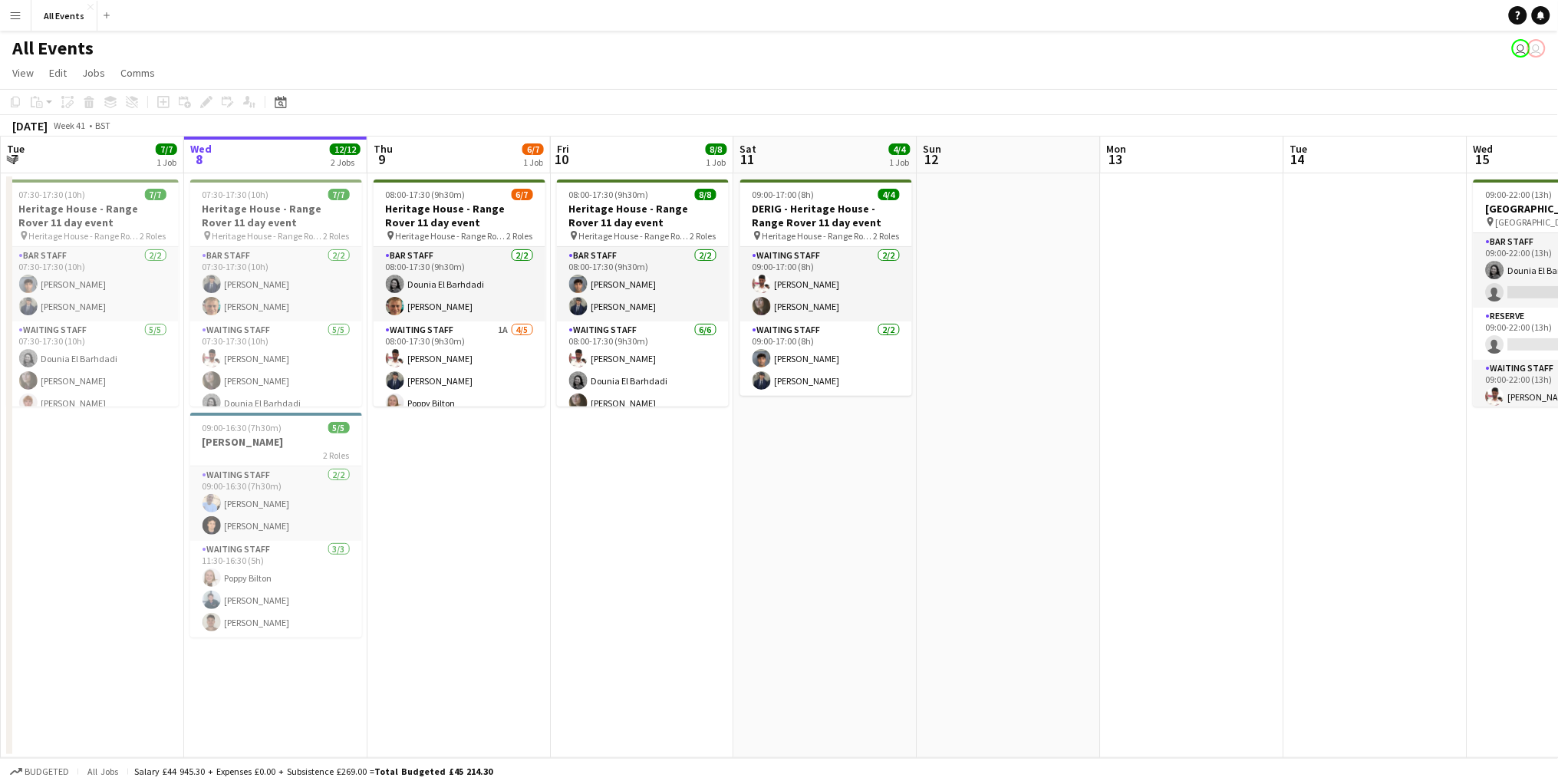
click at [17, 23] on button "Menu" at bounding box center [15, 15] width 30 height 30
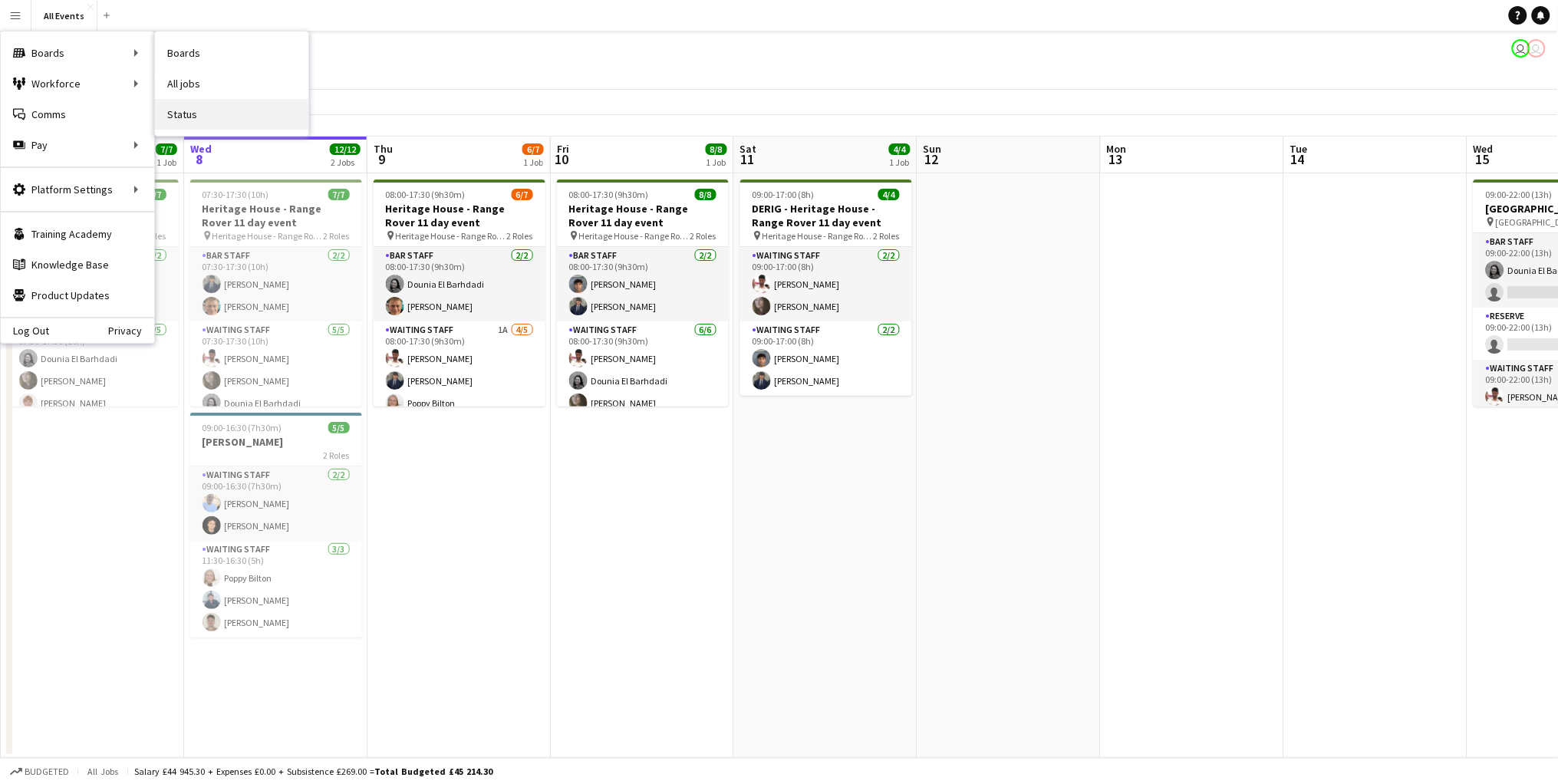
click at [188, 120] on link "Status" at bounding box center [232, 114] width 153 height 30
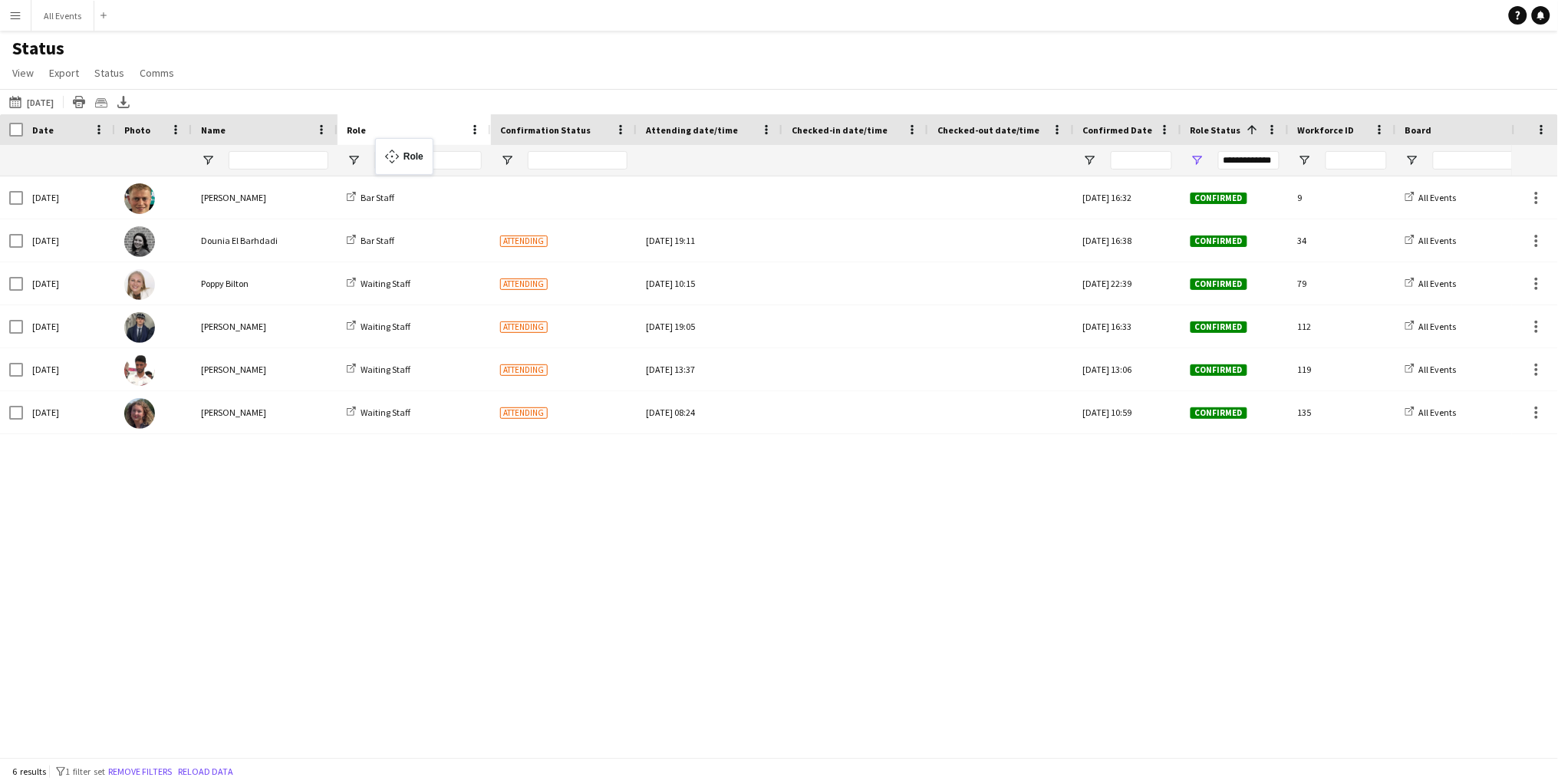
drag, startPoint x: 67, startPoint y: 131, endPoint x: 383, endPoint y: 147, distance: 316.4
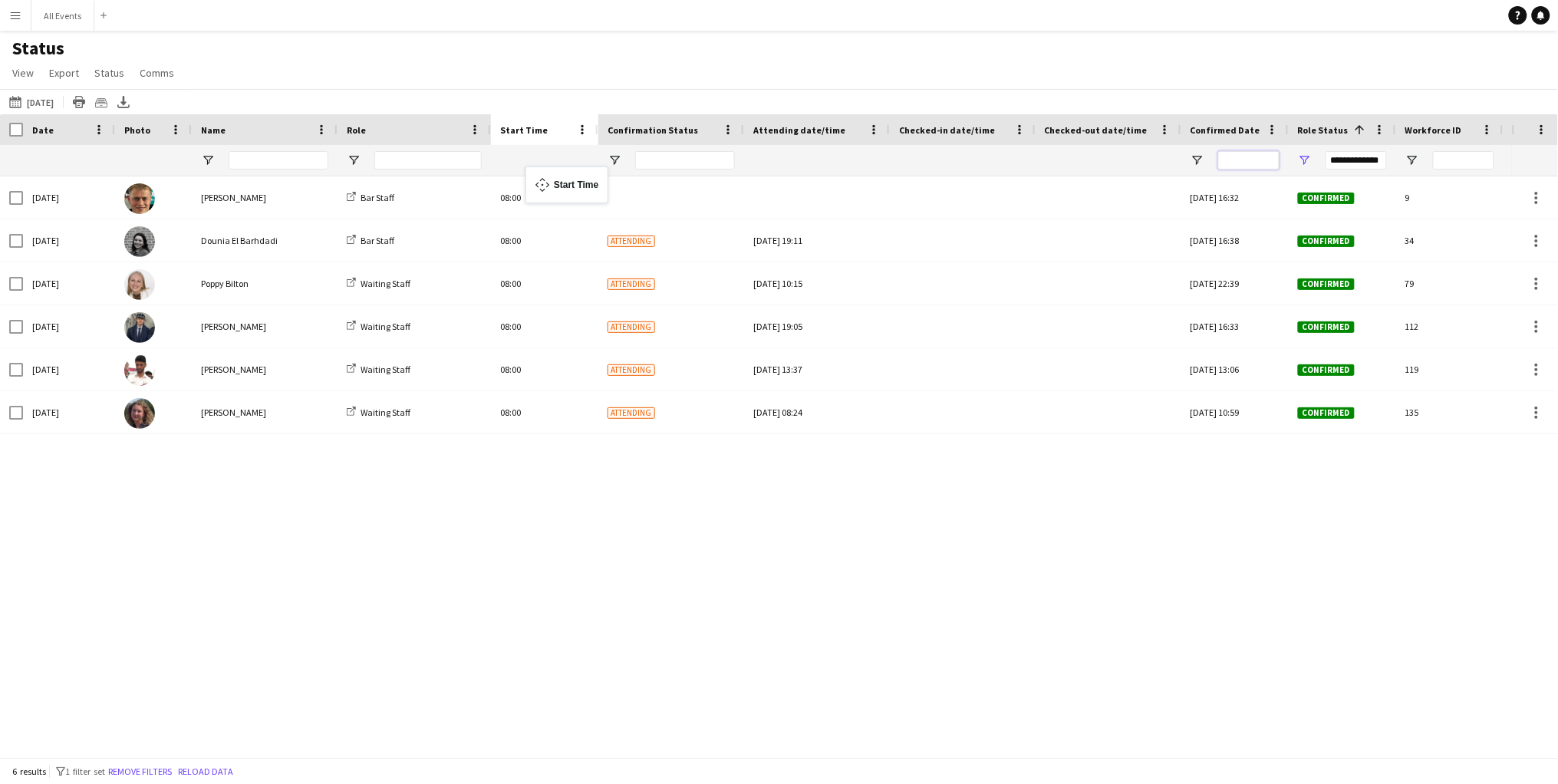
drag, startPoint x: 996, startPoint y: 131, endPoint x: 534, endPoint y: 176, distance: 464.2
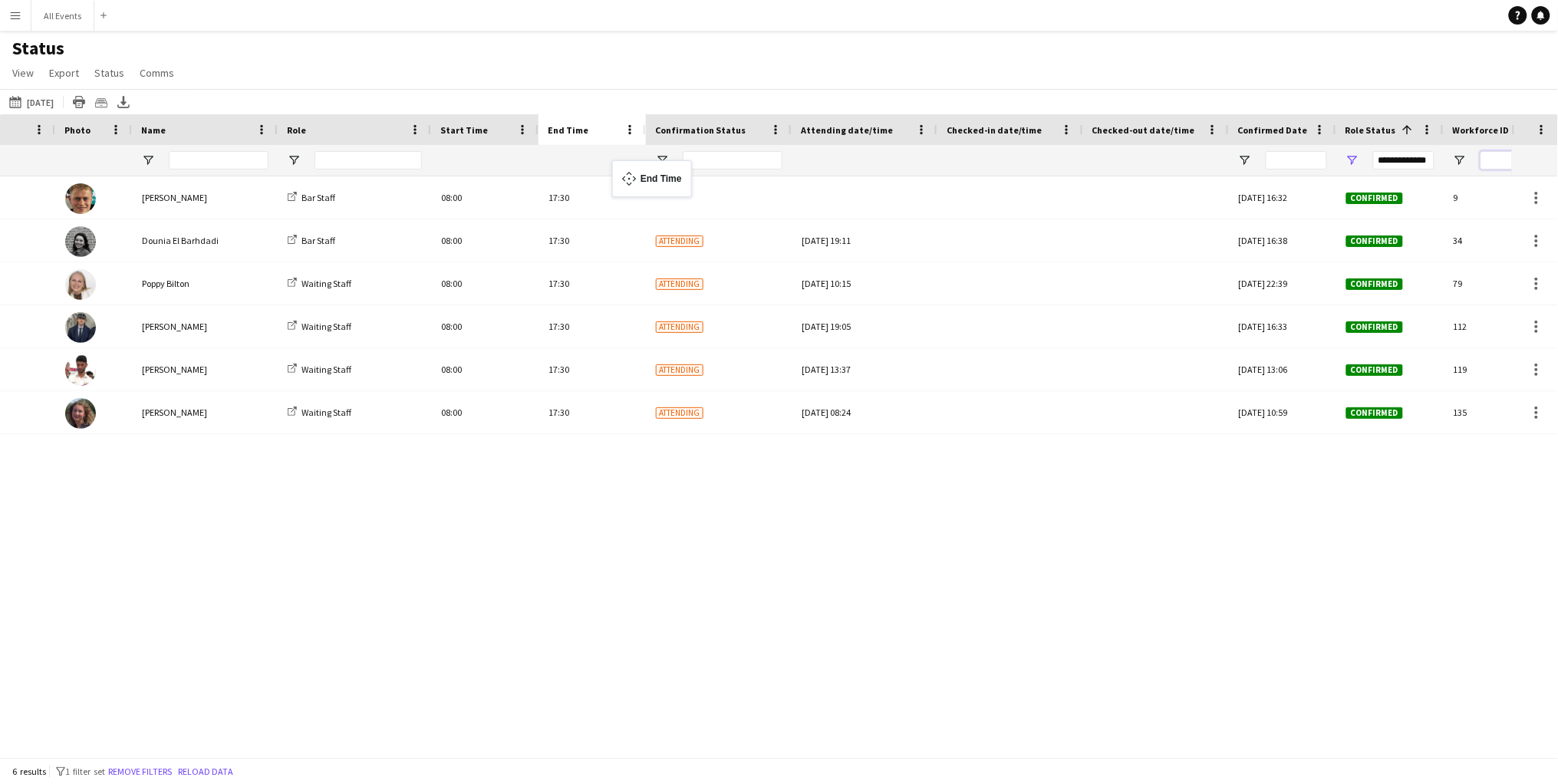
drag, startPoint x: 1286, startPoint y: 128, endPoint x: 620, endPoint y: 170, distance: 667.3
click at [845, 596] on div "[DATE] 16:32 Confirmed 9 All Events 08:00 17:30 Bar Staff [PERSON_NAME] [DATE] …" at bounding box center [756, 466] width 1513 height 580
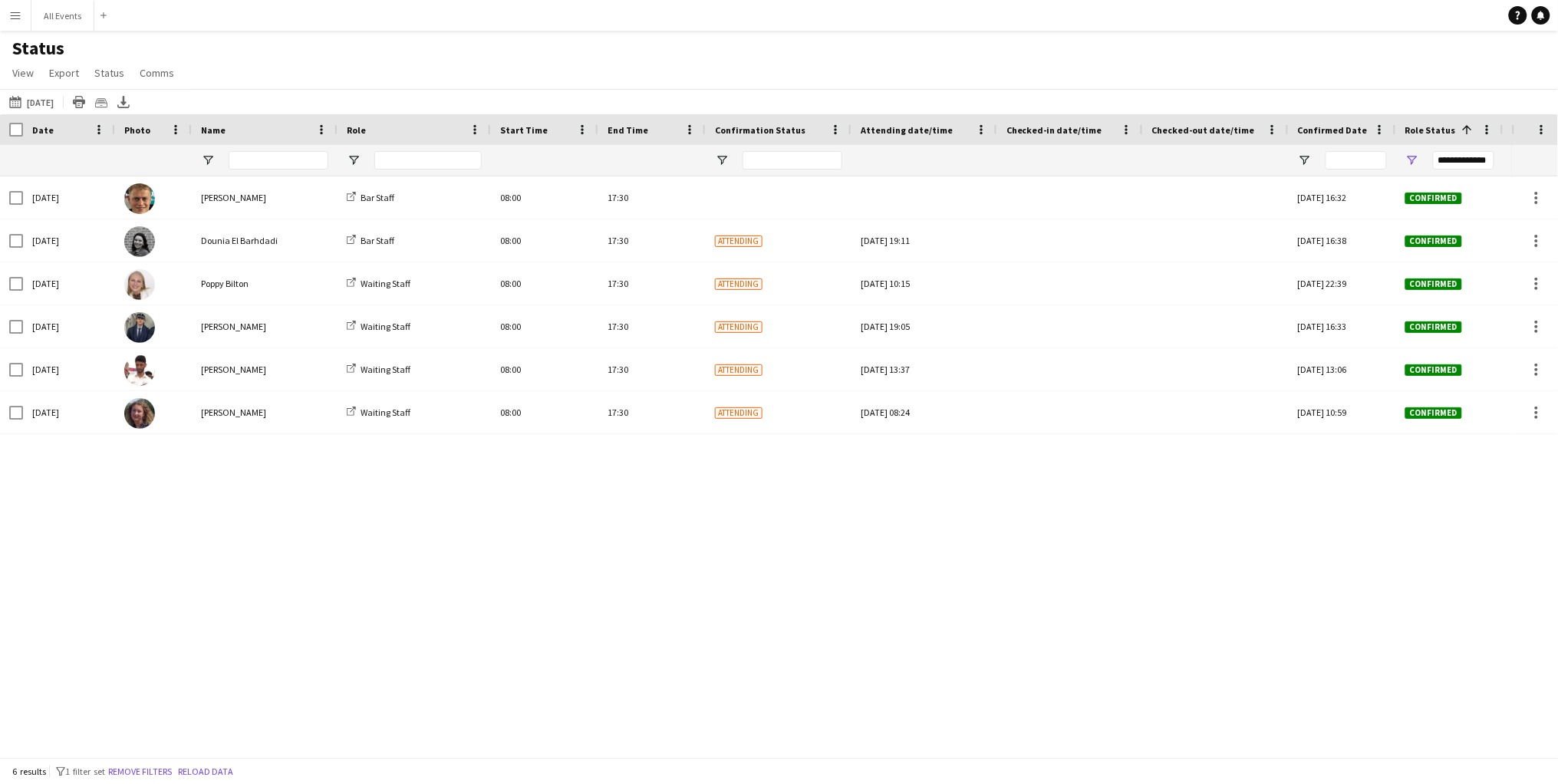
click at [48, 12] on button "All Events Close" at bounding box center [63, 16] width 63 height 30
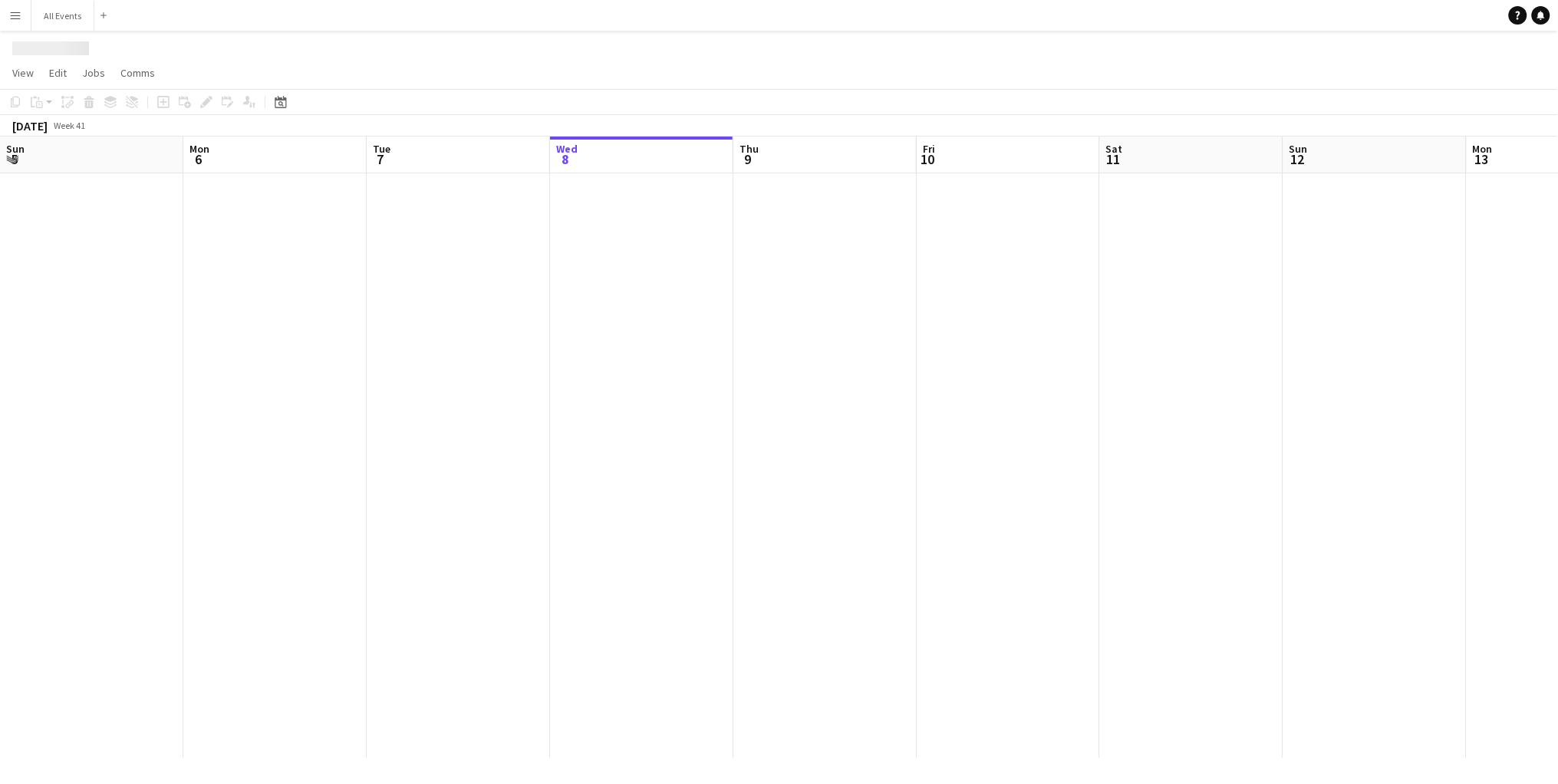
click at [48, 12] on button "All Events Close" at bounding box center [63, 16] width 63 height 30
click at [62, 14] on button "All Events Close" at bounding box center [63, 16] width 63 height 30
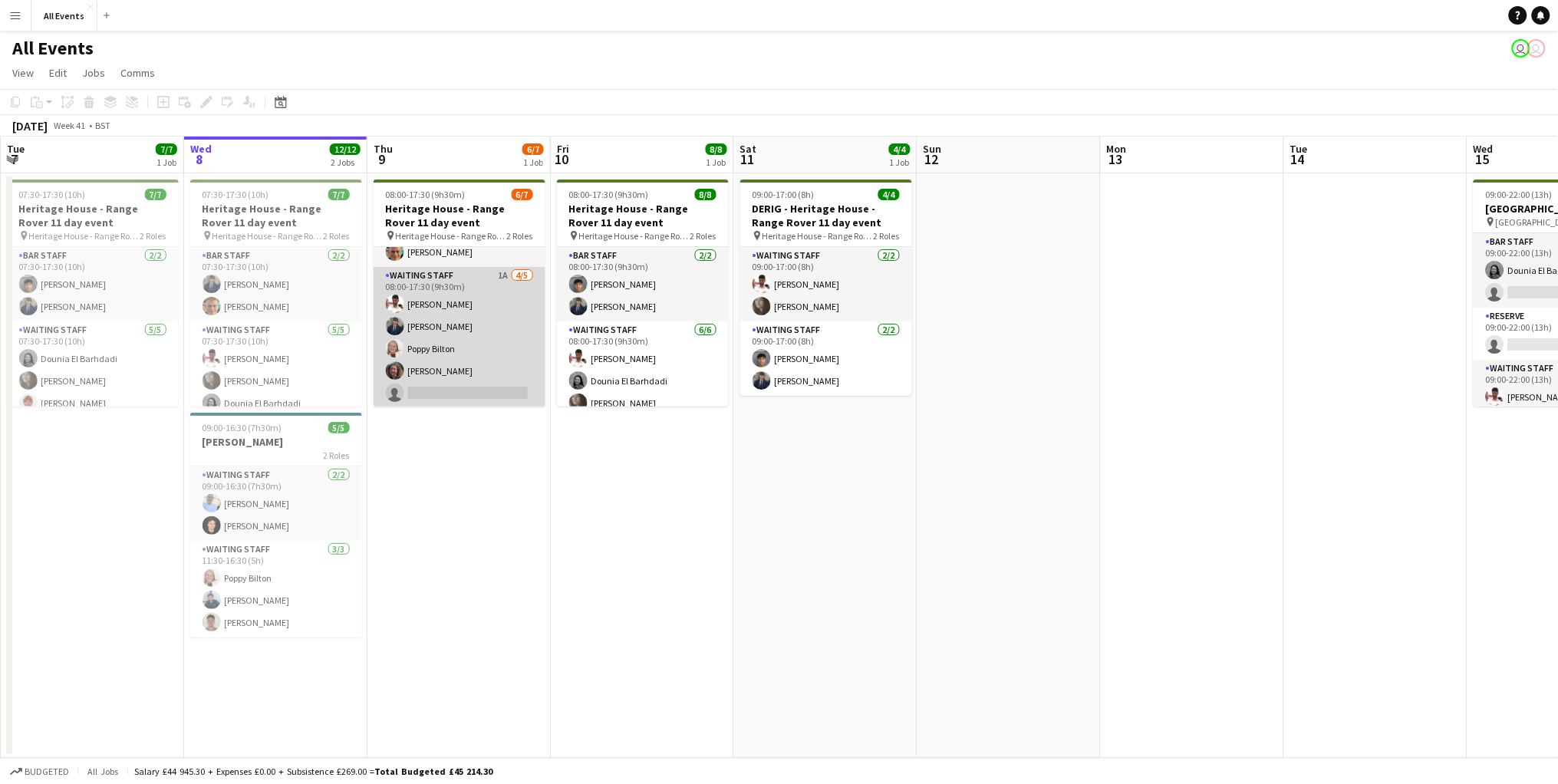
click at [418, 366] on app-card-role "Waiting Staff 1A [DATE] 08:00-17:30 (9h30m) [PERSON_NAME] [PERSON_NAME] [PERSON…" at bounding box center [459, 338] width 171 height 141
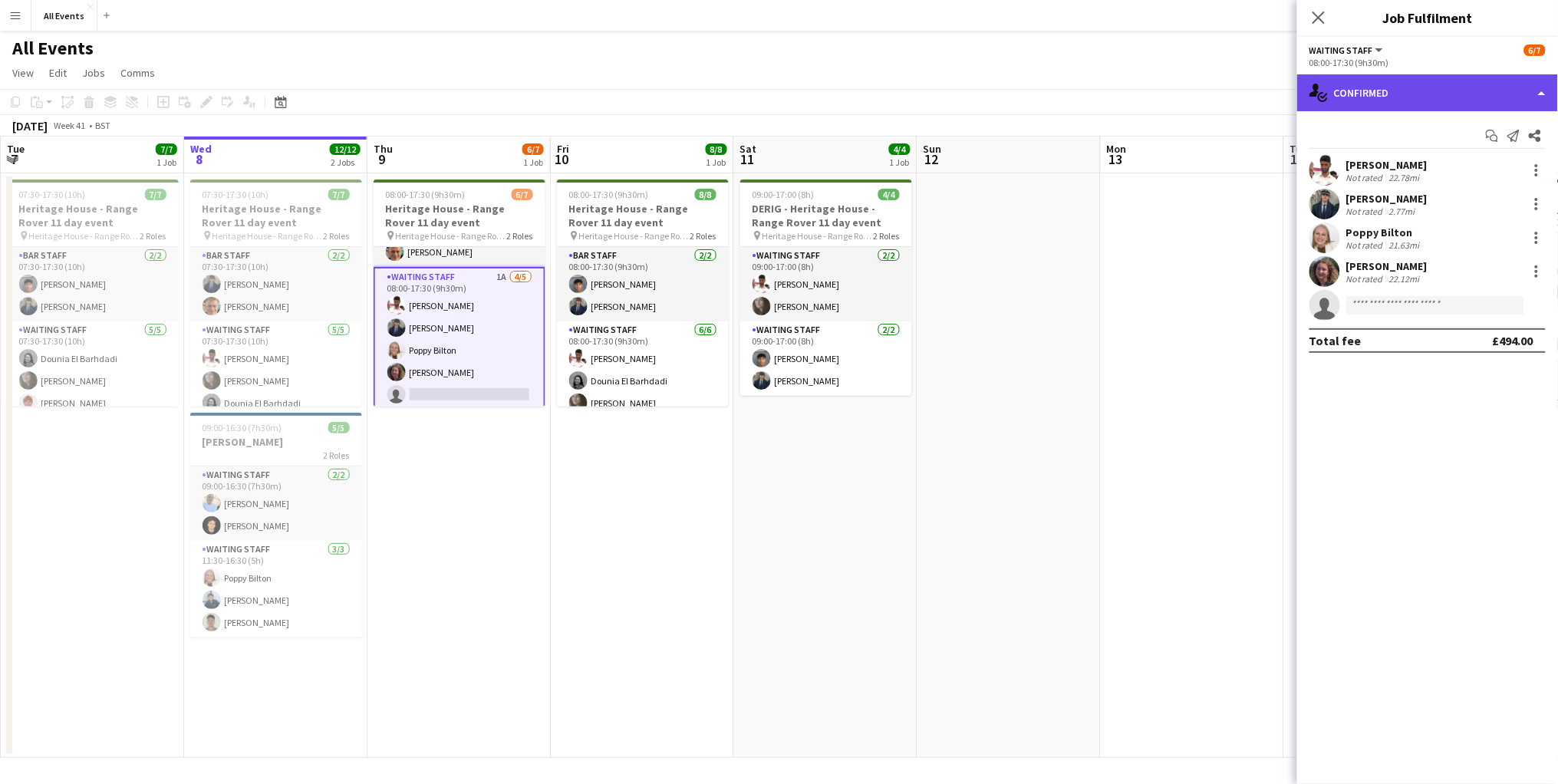
click at [1405, 90] on div "single-neutral-actions-check-2 Confirmed" at bounding box center [1428, 93] width 261 height 37
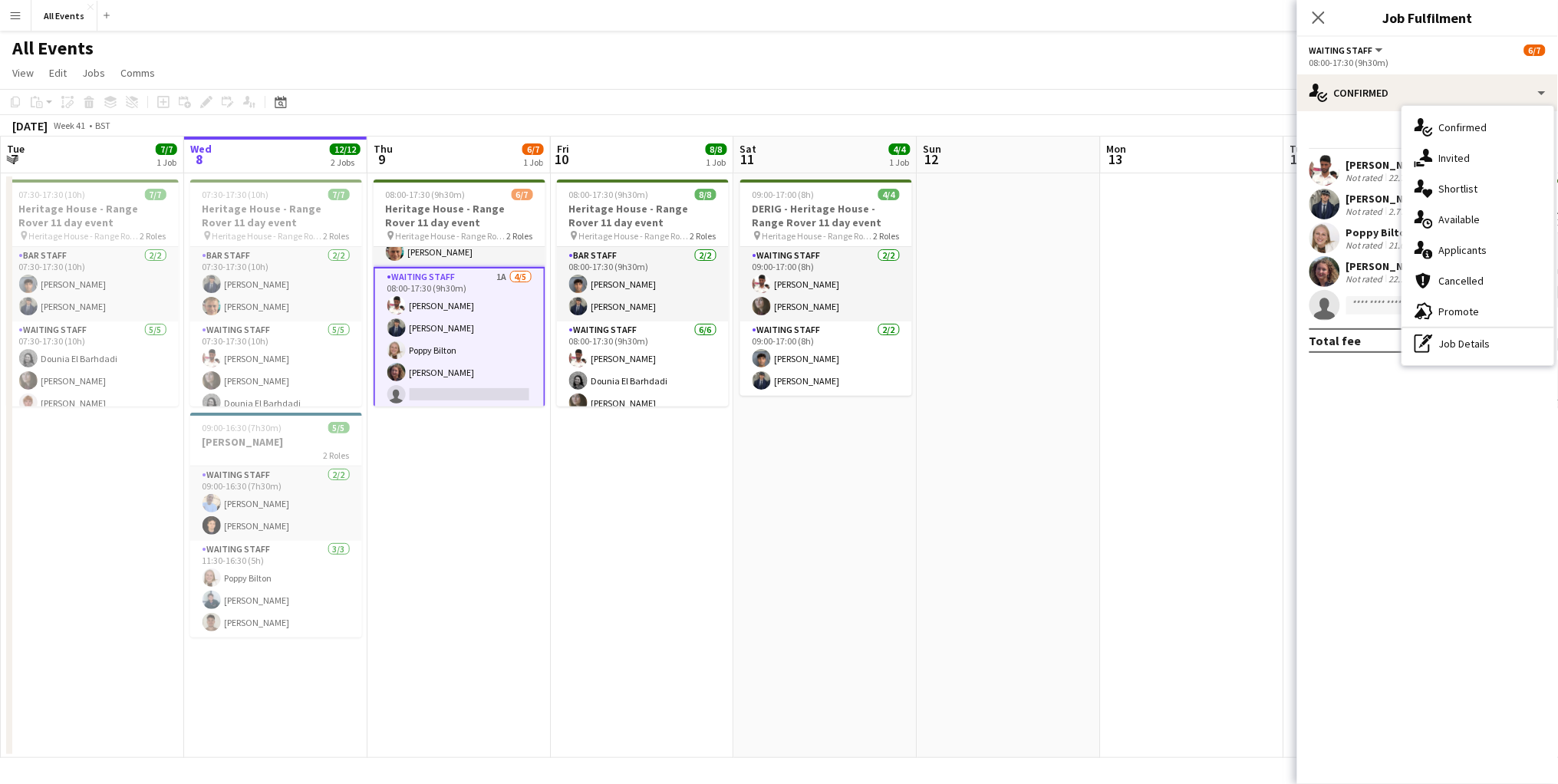
click at [1357, 273] on div "Not rated" at bounding box center [1367, 278] width 40 height 11
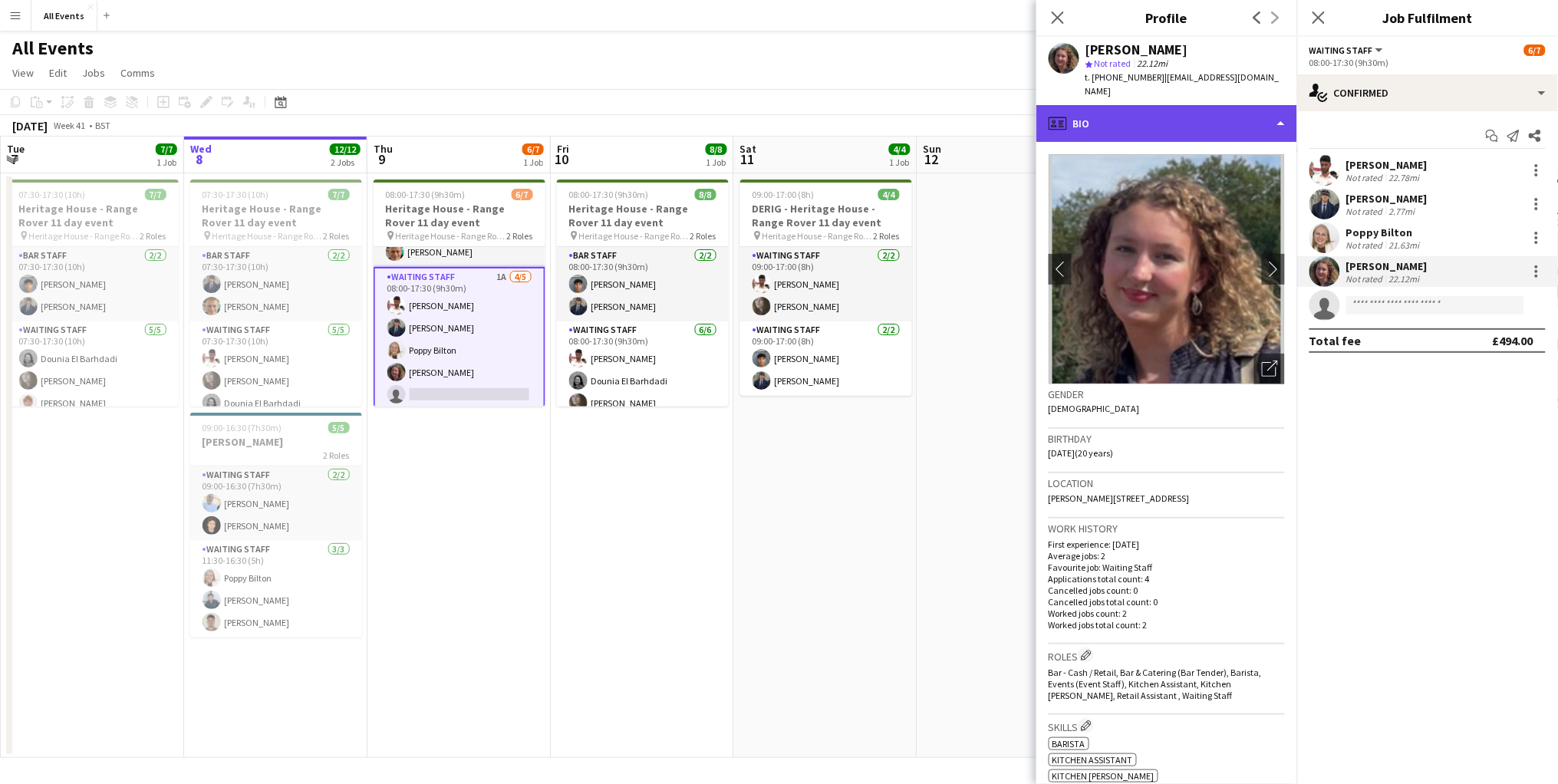
click at [1271, 105] on div "profile Bio" at bounding box center [1167, 124] width 261 height 37
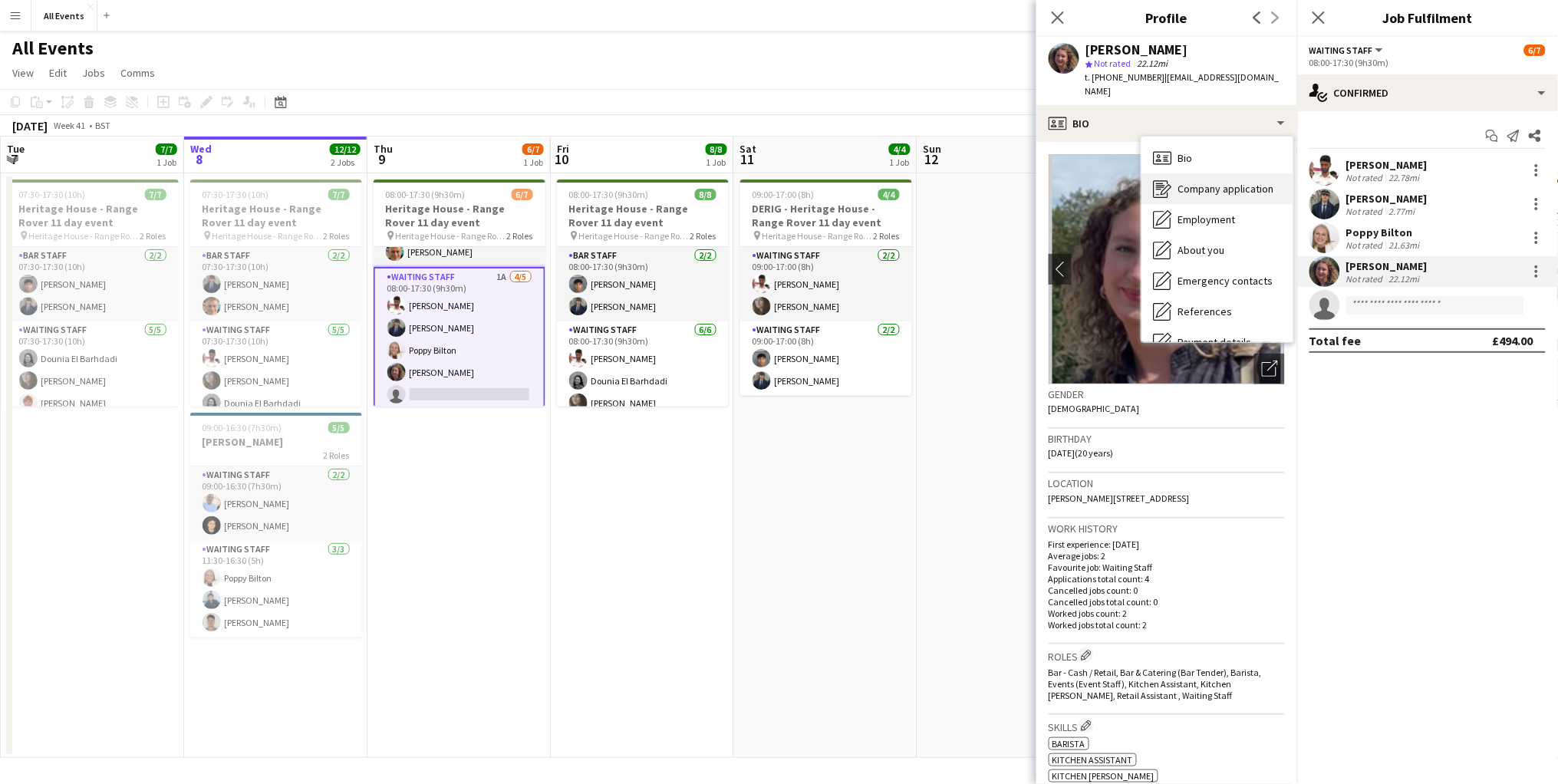
click at [1266, 181] on div "Company application Company application" at bounding box center [1218, 188] width 152 height 30
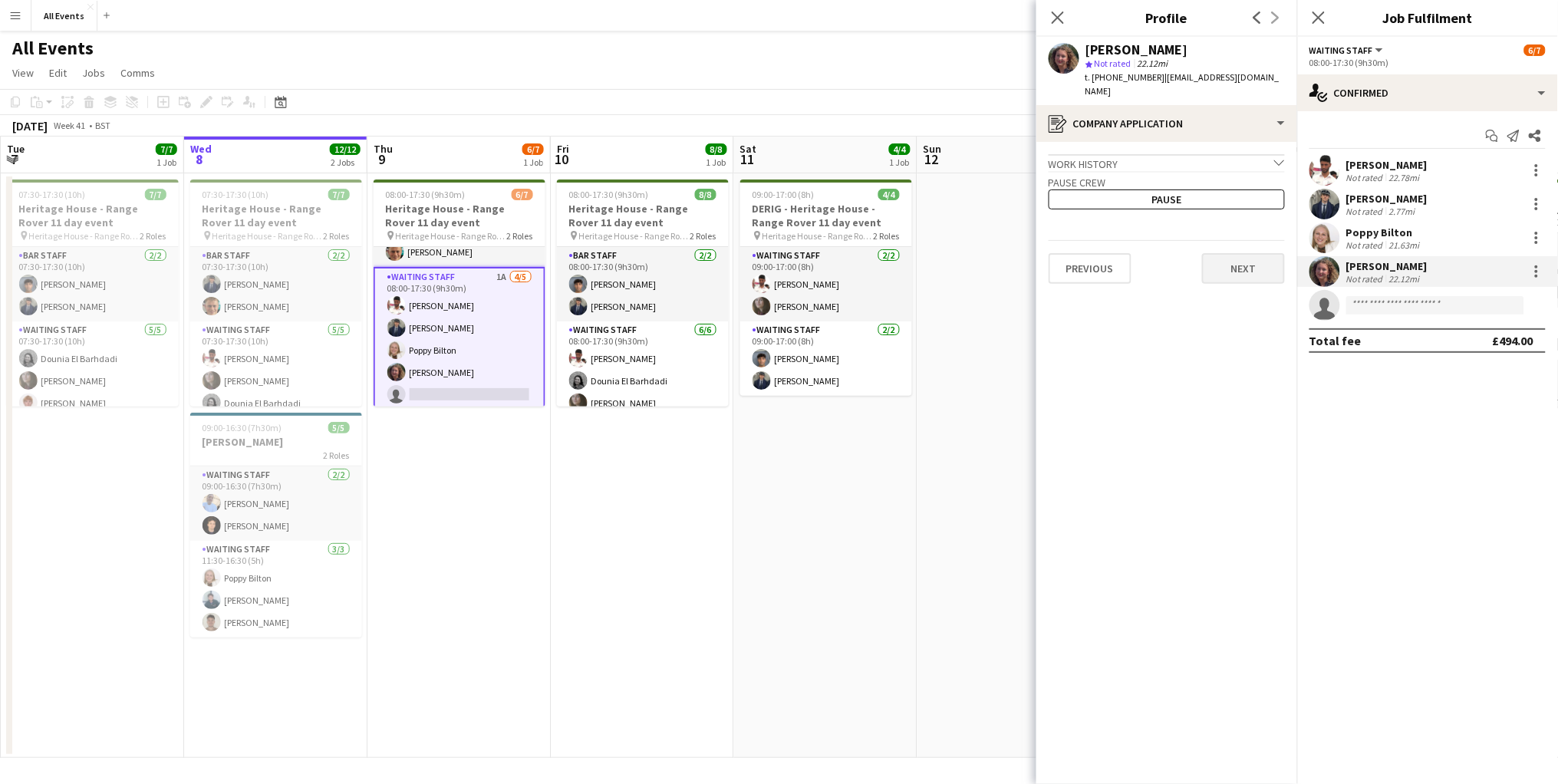
click at [1249, 264] on button "Next" at bounding box center [1243, 268] width 83 height 30
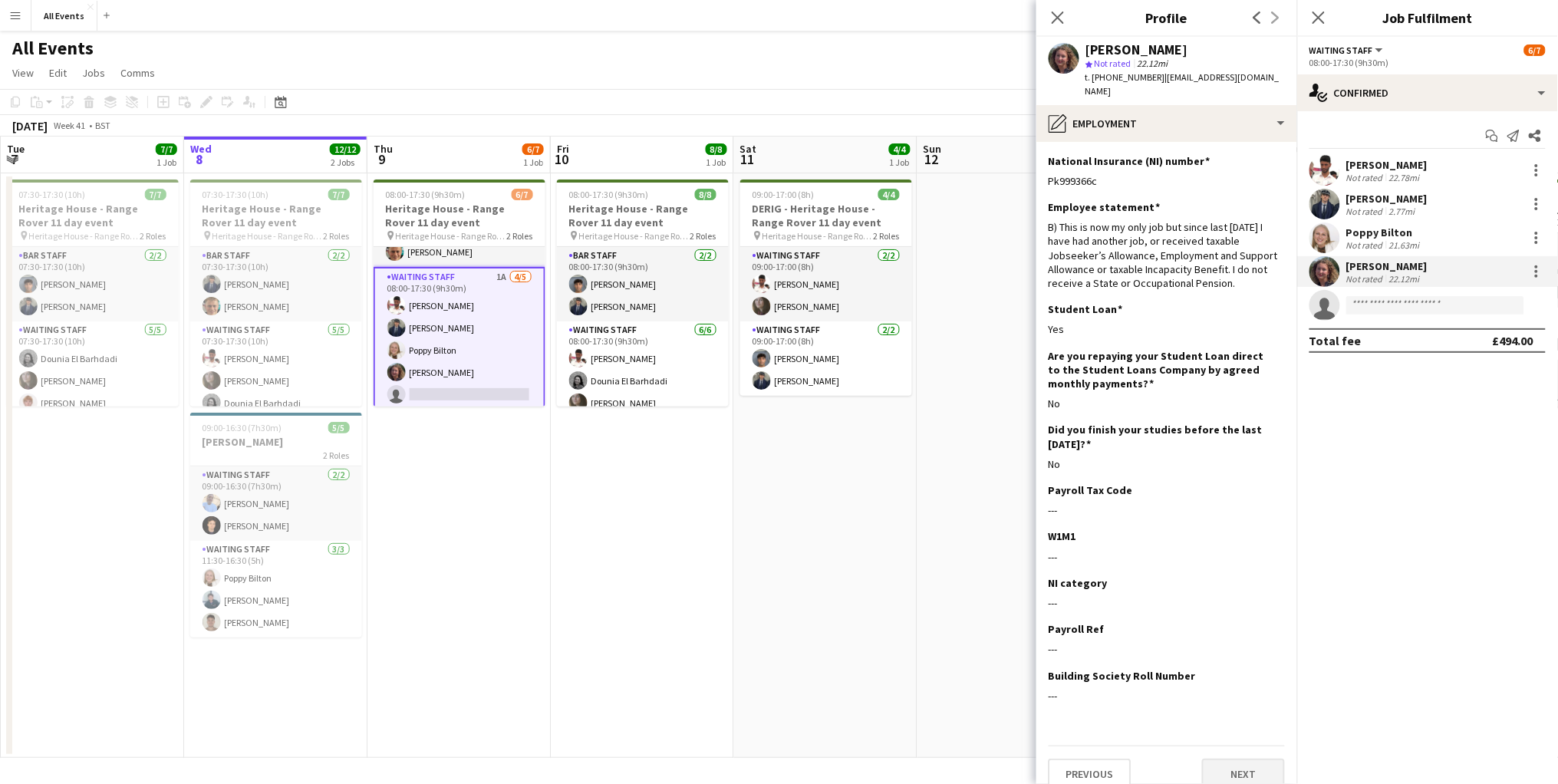
click at [1245, 759] on button "Next" at bounding box center [1243, 774] width 83 height 30
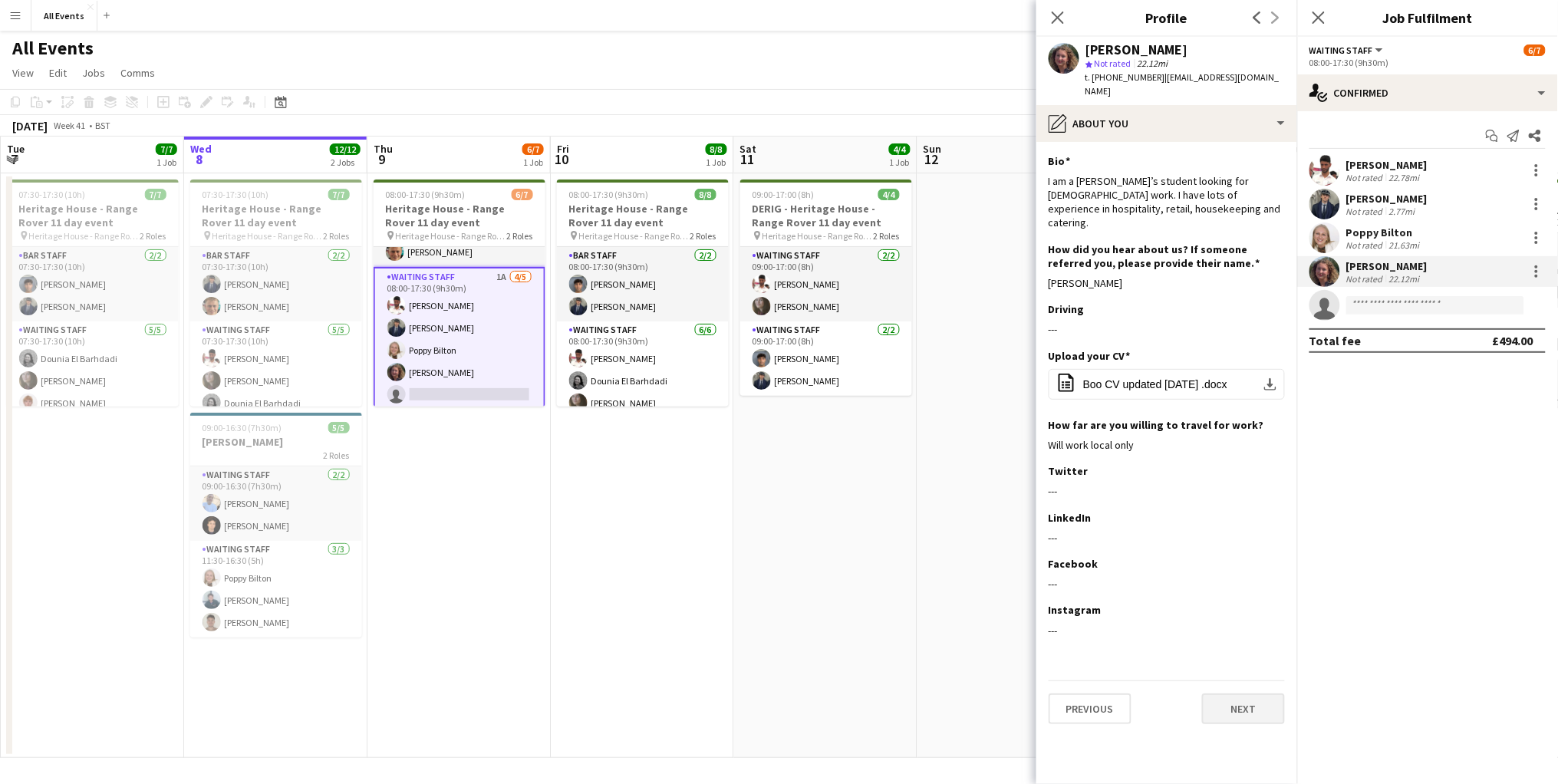
click at [1246, 694] on button "Next" at bounding box center [1243, 708] width 83 height 30
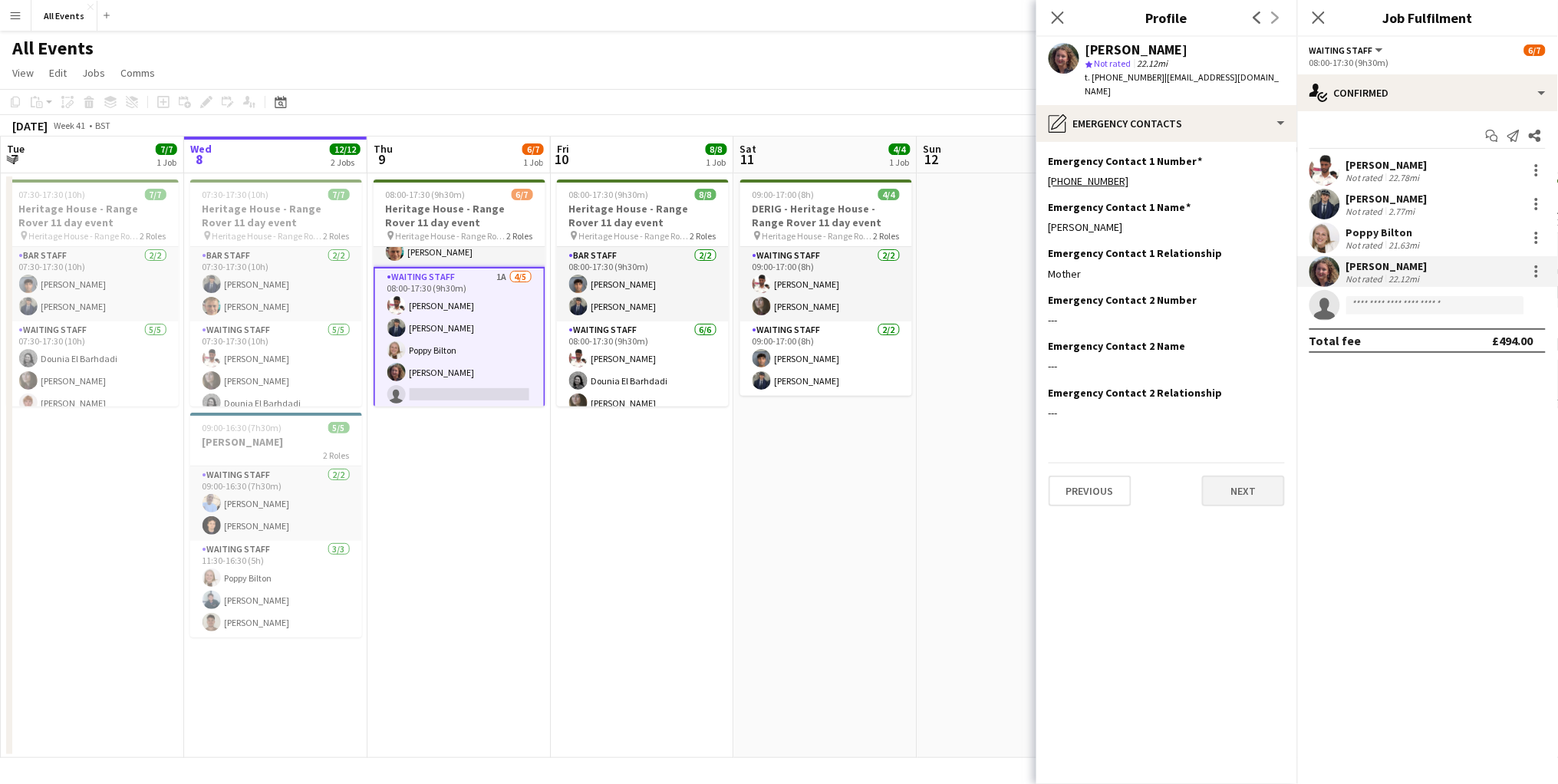
click at [1232, 476] on button "Next" at bounding box center [1243, 491] width 83 height 30
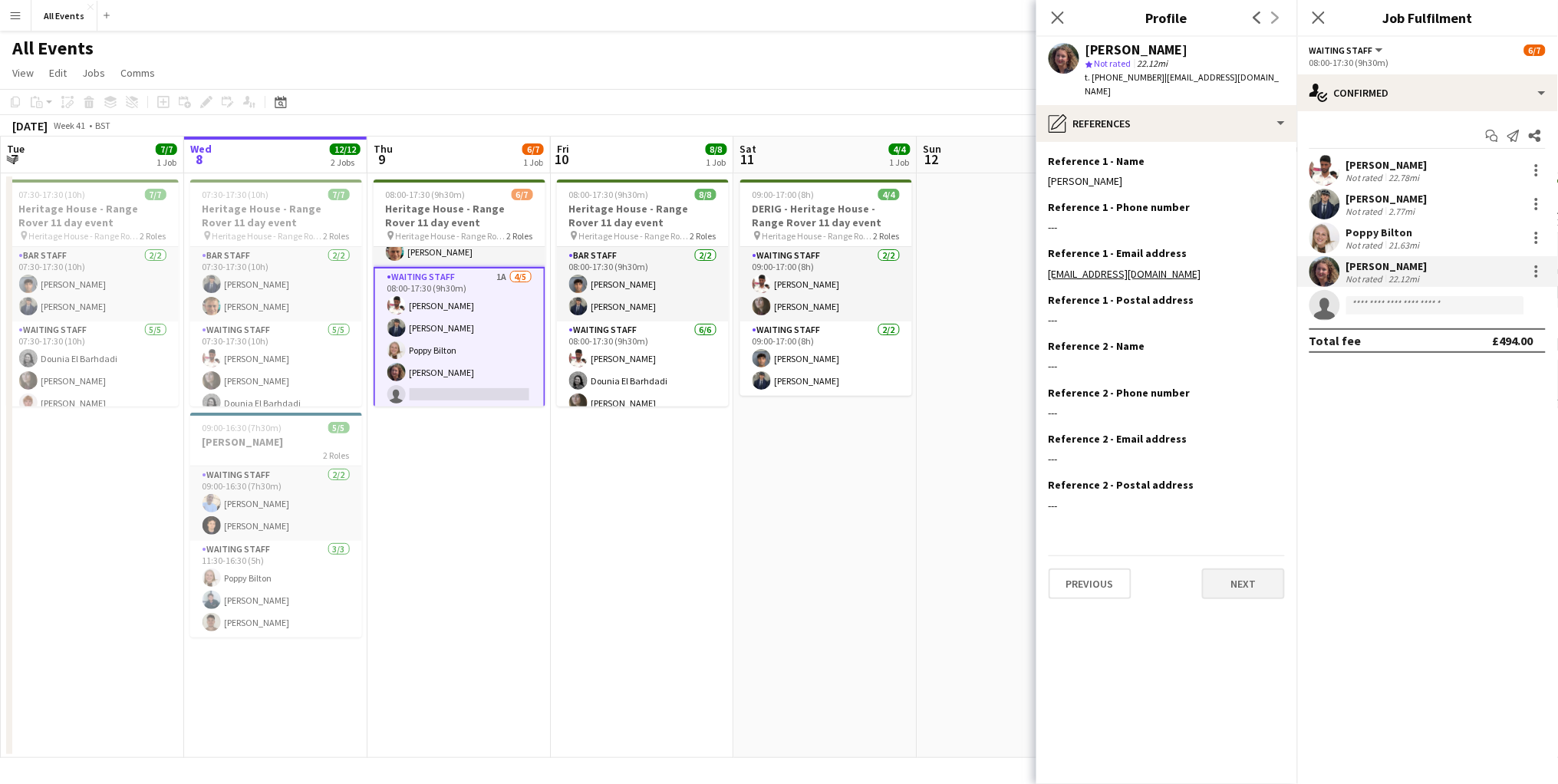
click at [1226, 568] on button "Next" at bounding box center [1243, 583] width 83 height 30
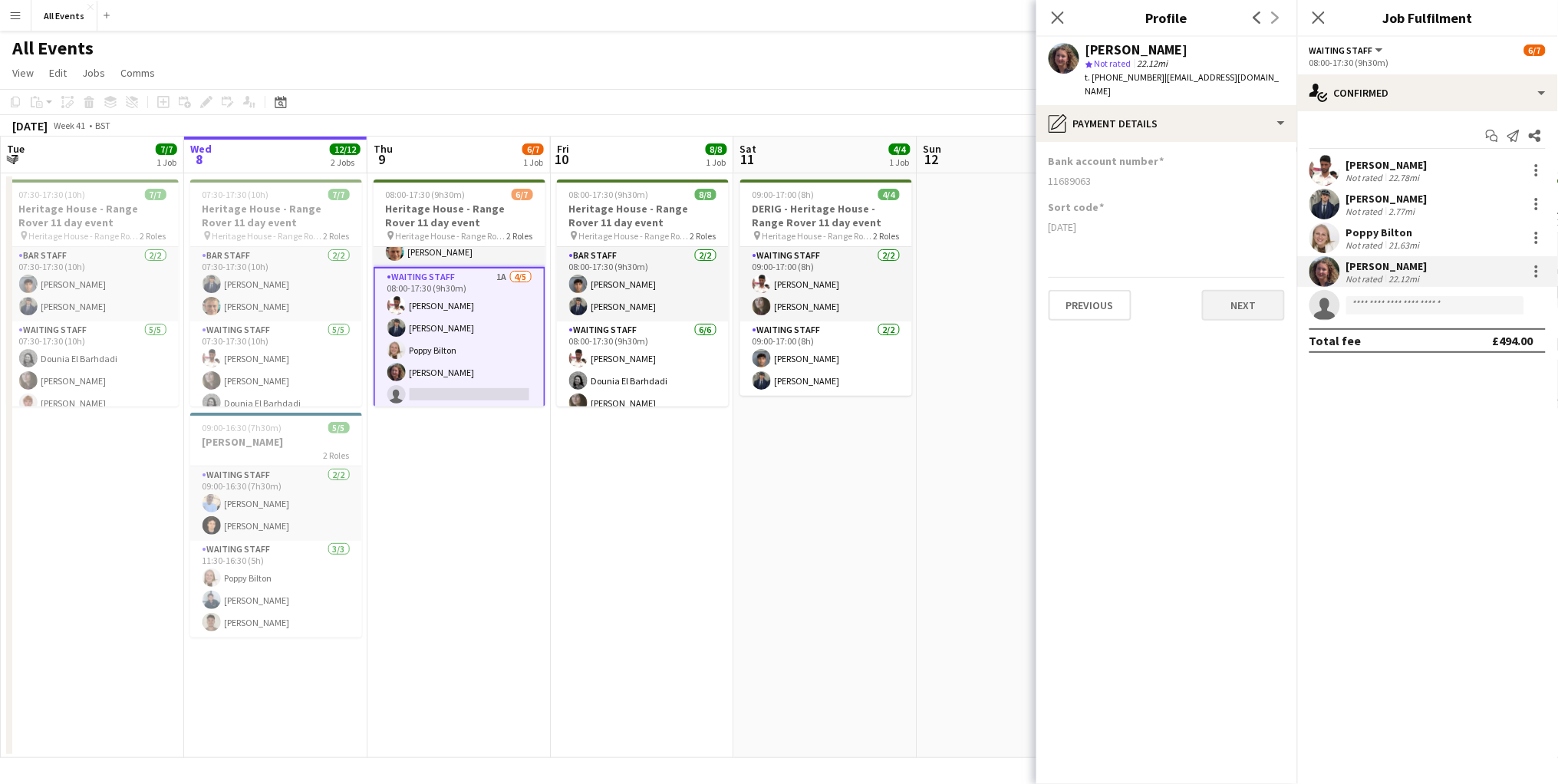
click at [1254, 290] on button "Next" at bounding box center [1243, 305] width 83 height 30
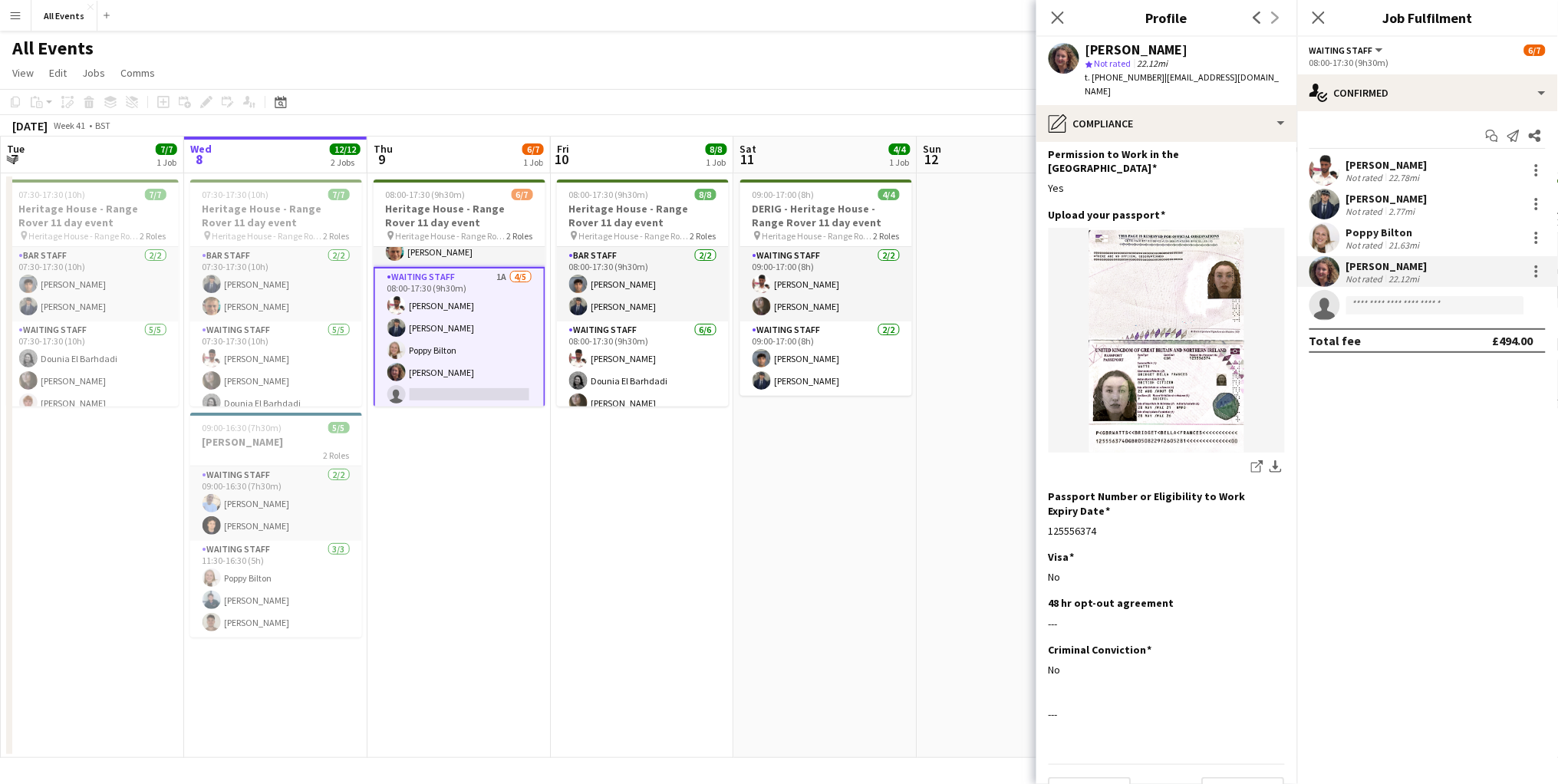
scroll to position [52, 0]
click at [1265, 778] on button "Next" at bounding box center [1243, 793] width 83 height 30
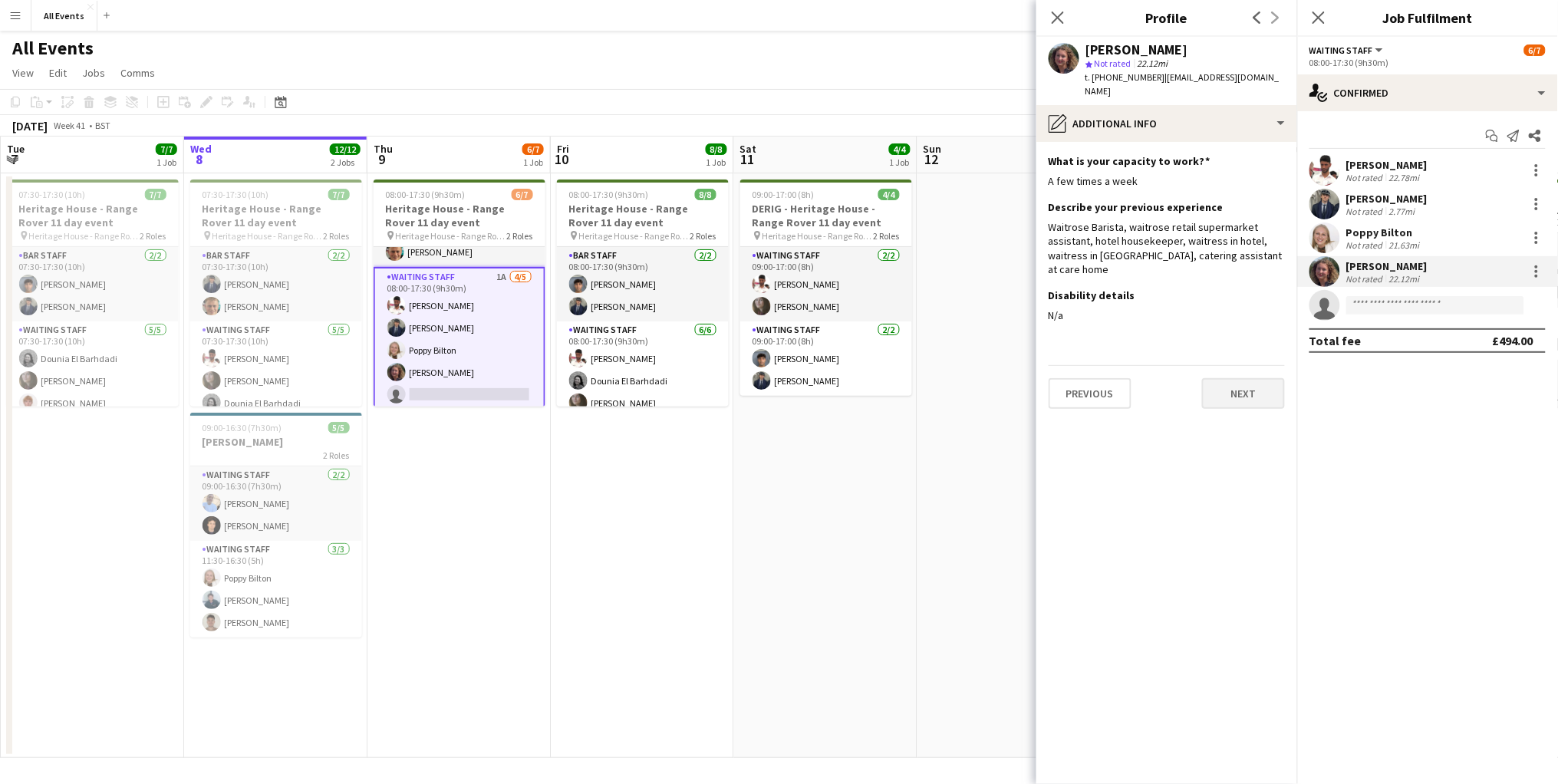
scroll to position [0, 0]
click at [1242, 379] on button "Next" at bounding box center [1243, 393] width 83 height 30
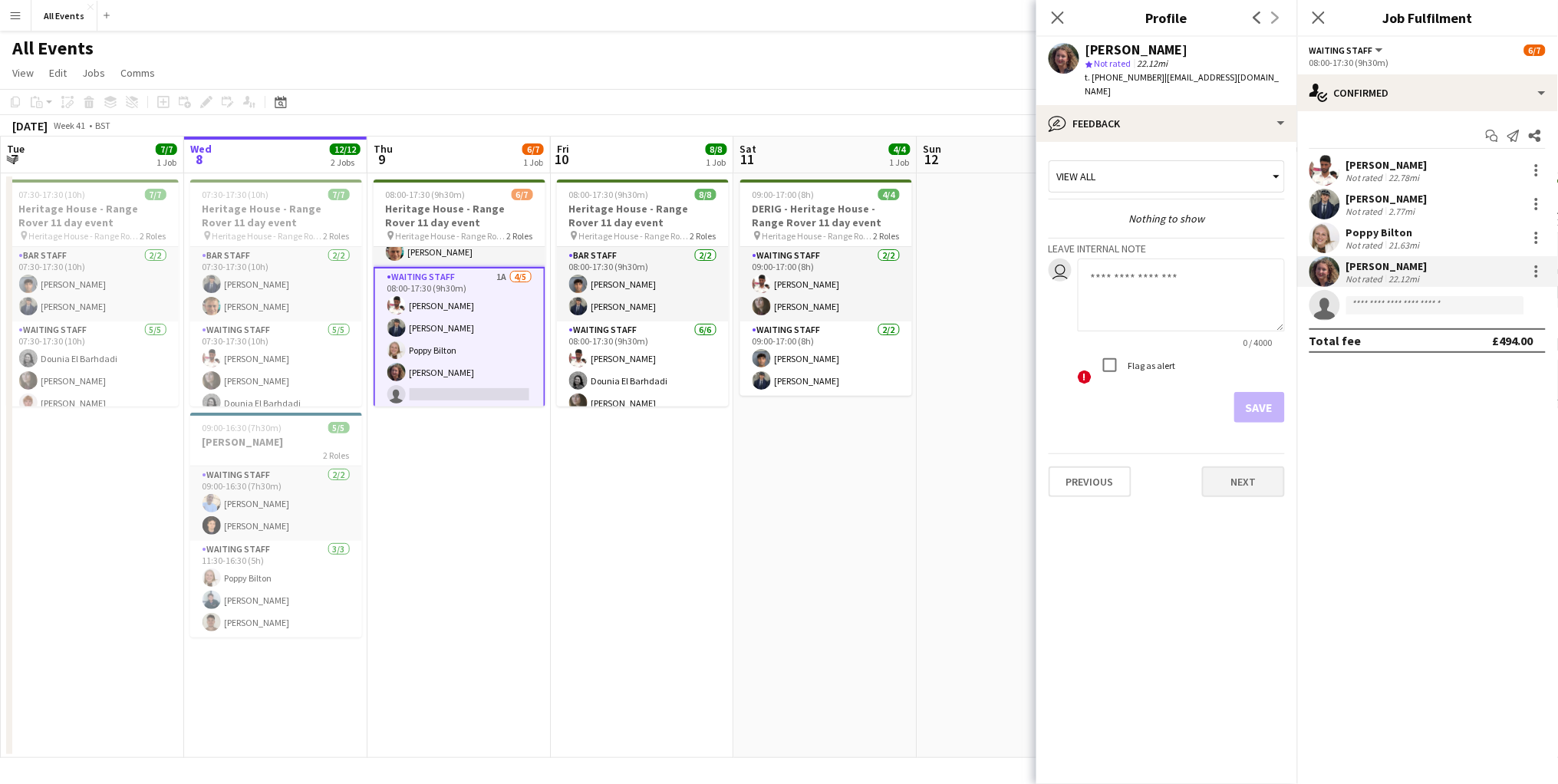
click at [1248, 472] on button "Next" at bounding box center [1243, 481] width 83 height 30
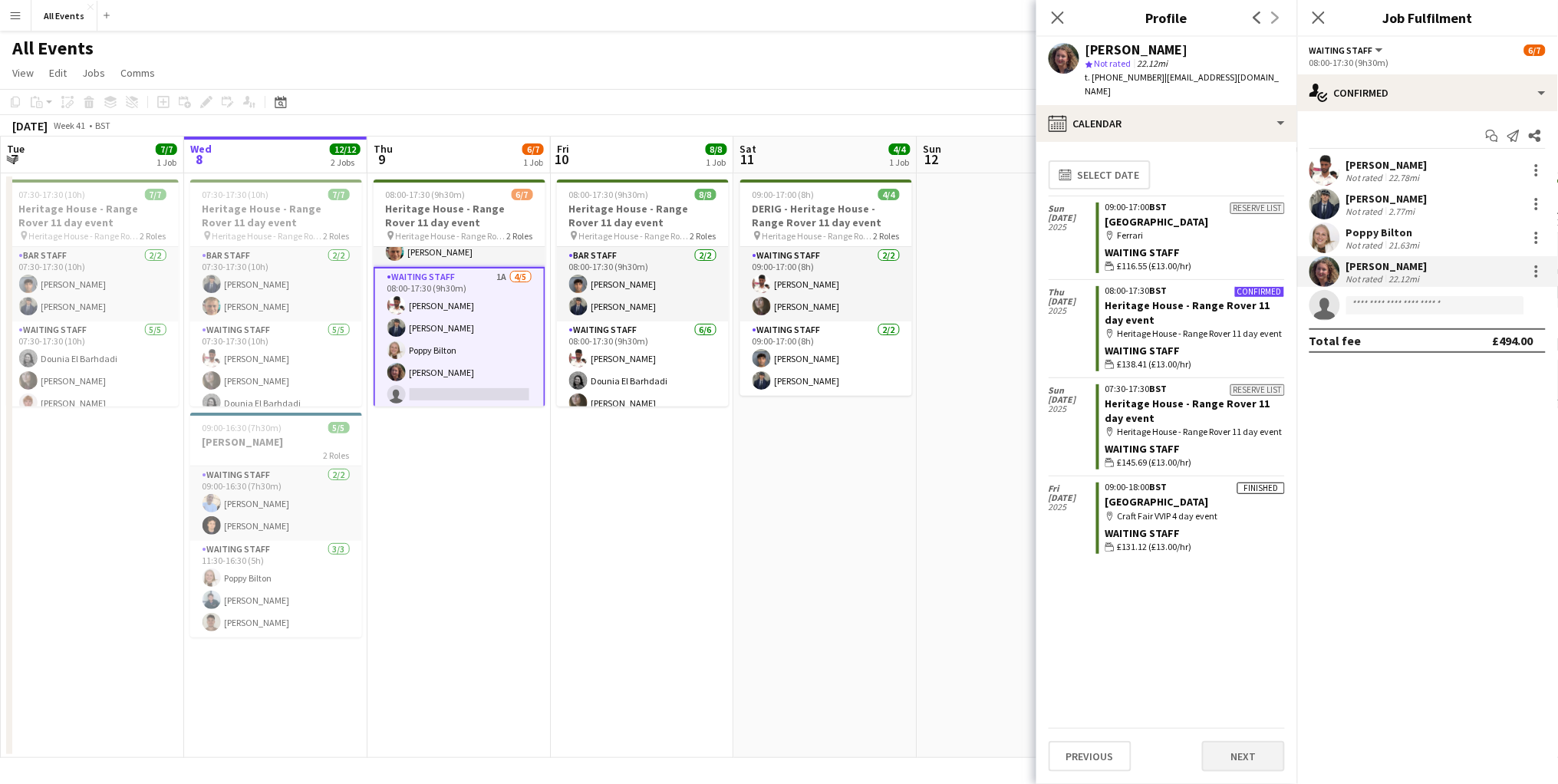
click at [1246, 761] on button "Next" at bounding box center [1243, 756] width 83 height 30
